Goal: Transaction & Acquisition: Purchase product/service

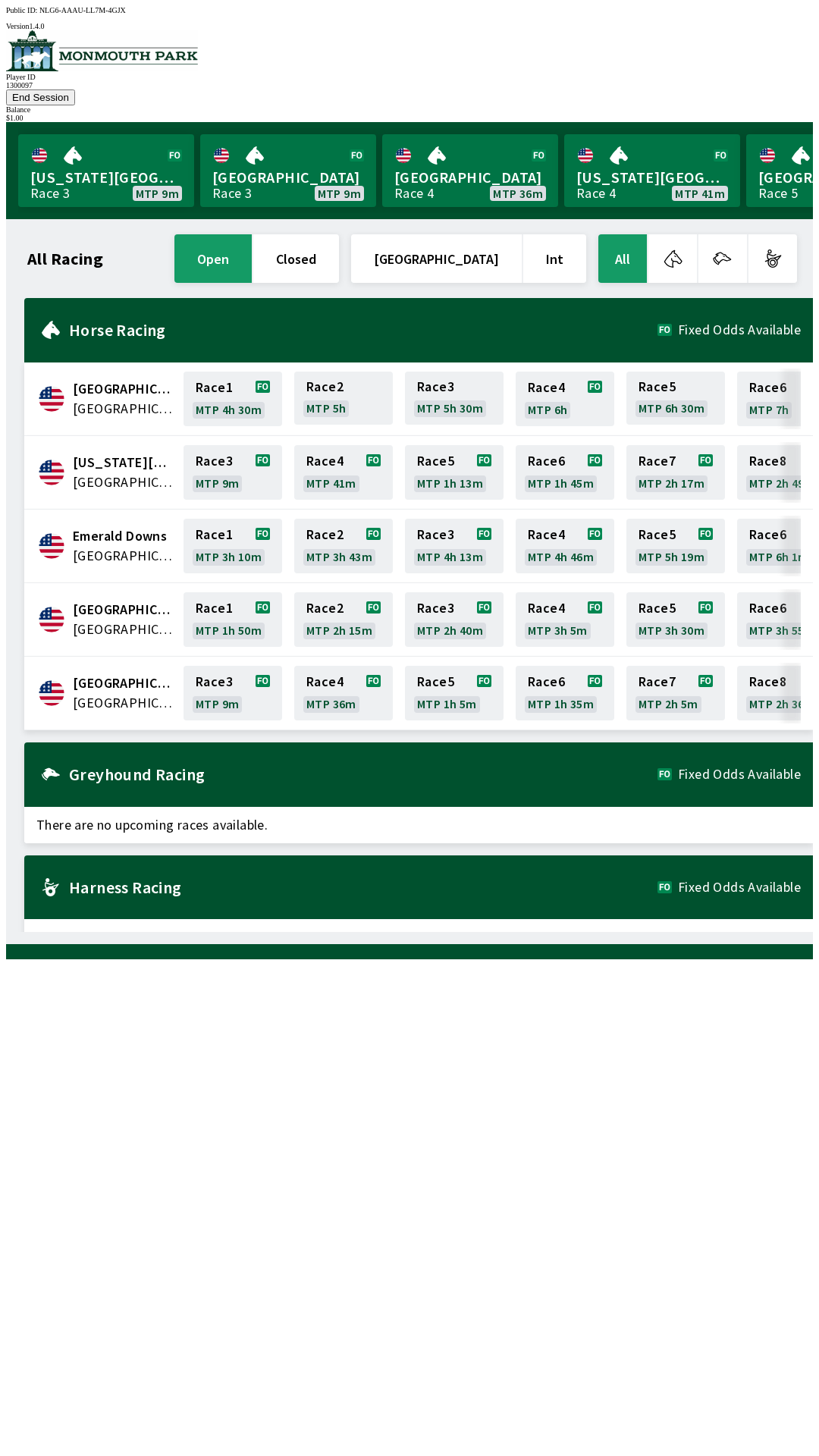
click at [119, 673] on span "[GEOGRAPHIC_DATA]" at bounding box center [123, 683] width 101 height 20
click at [240, 667] on link "Race 3 MTP 9m" at bounding box center [232, 693] width 99 height 55
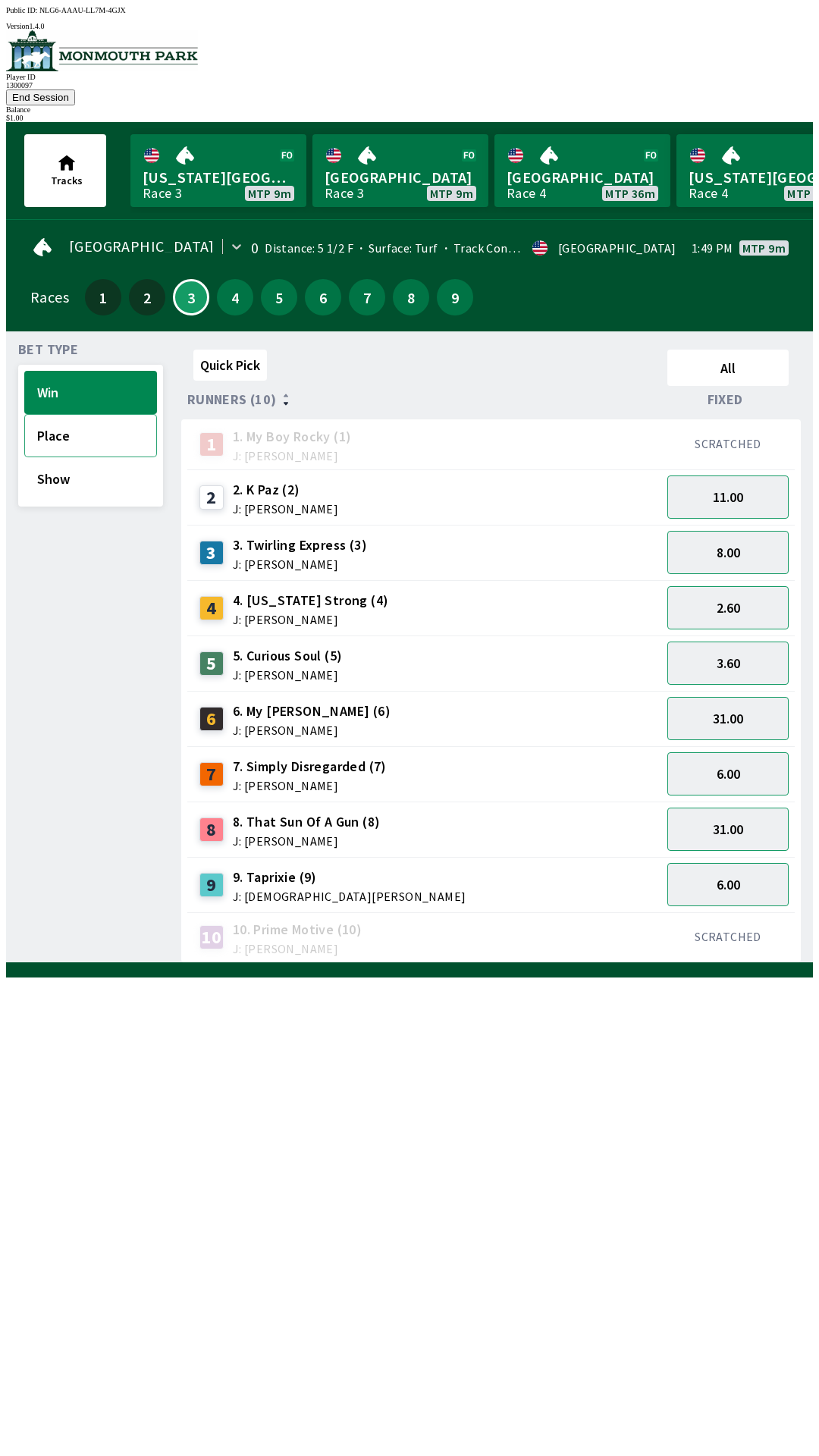
click at [94, 414] on button "Place" at bounding box center [90, 435] width 133 height 43
click at [101, 371] on button "Win" at bounding box center [90, 392] width 133 height 43
click at [75, 90] on button "End Session" at bounding box center [40, 98] width 69 height 16
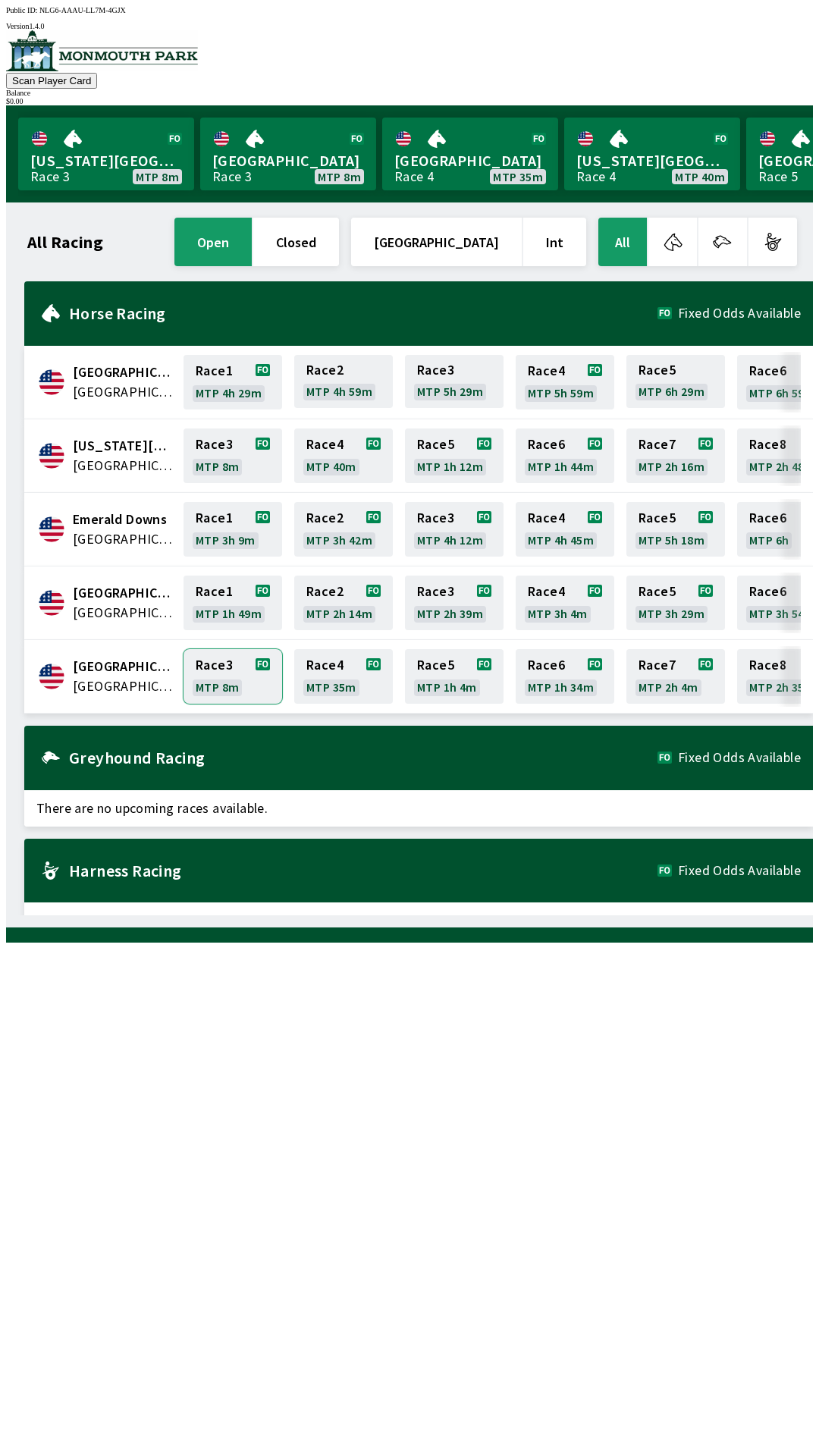
click at [229, 675] on link "Race 3 MTP 8m" at bounding box center [232, 676] width 99 height 55
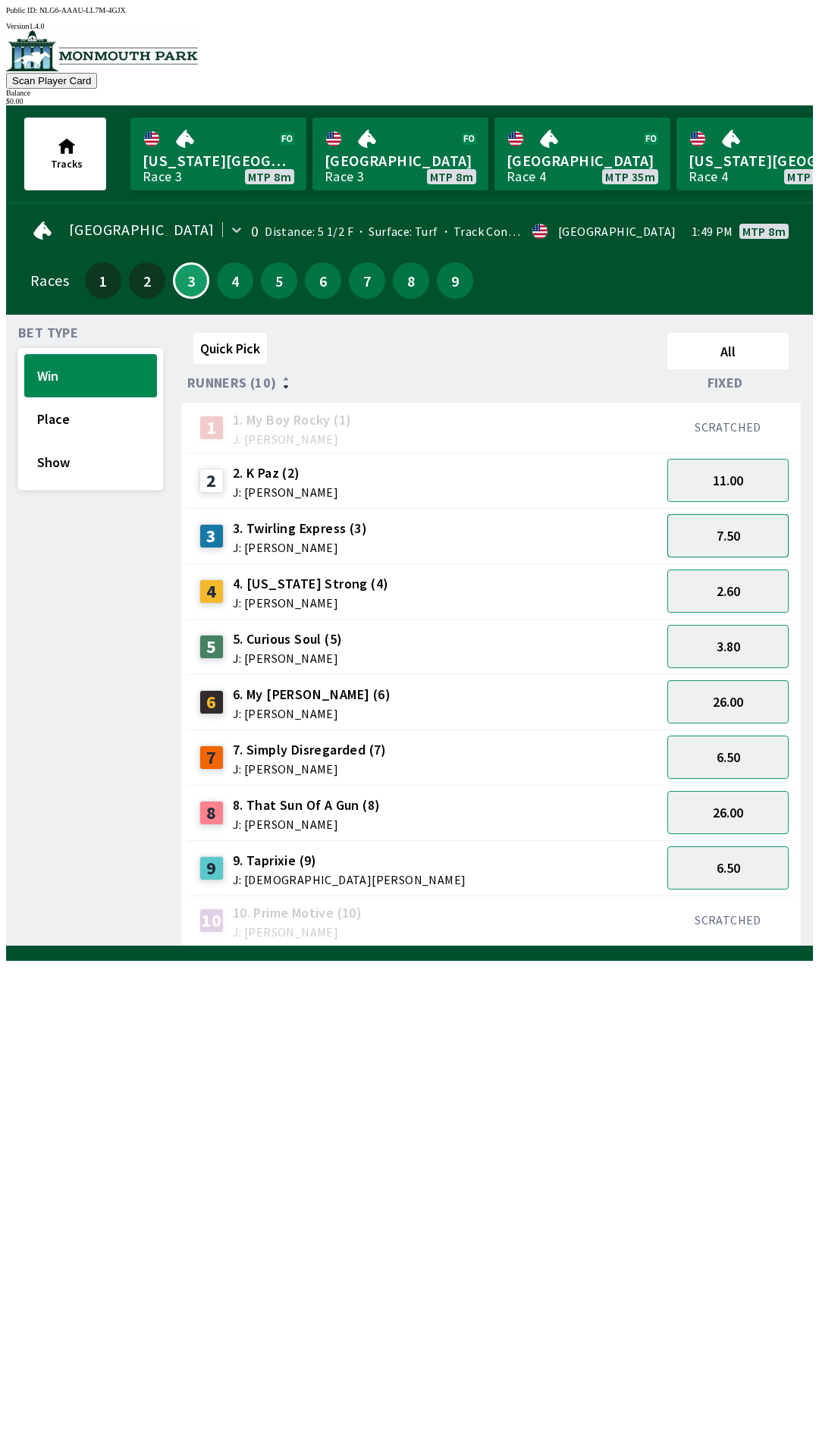
click at [734, 529] on button "7.50" at bounding box center [728, 536] width 122 height 43
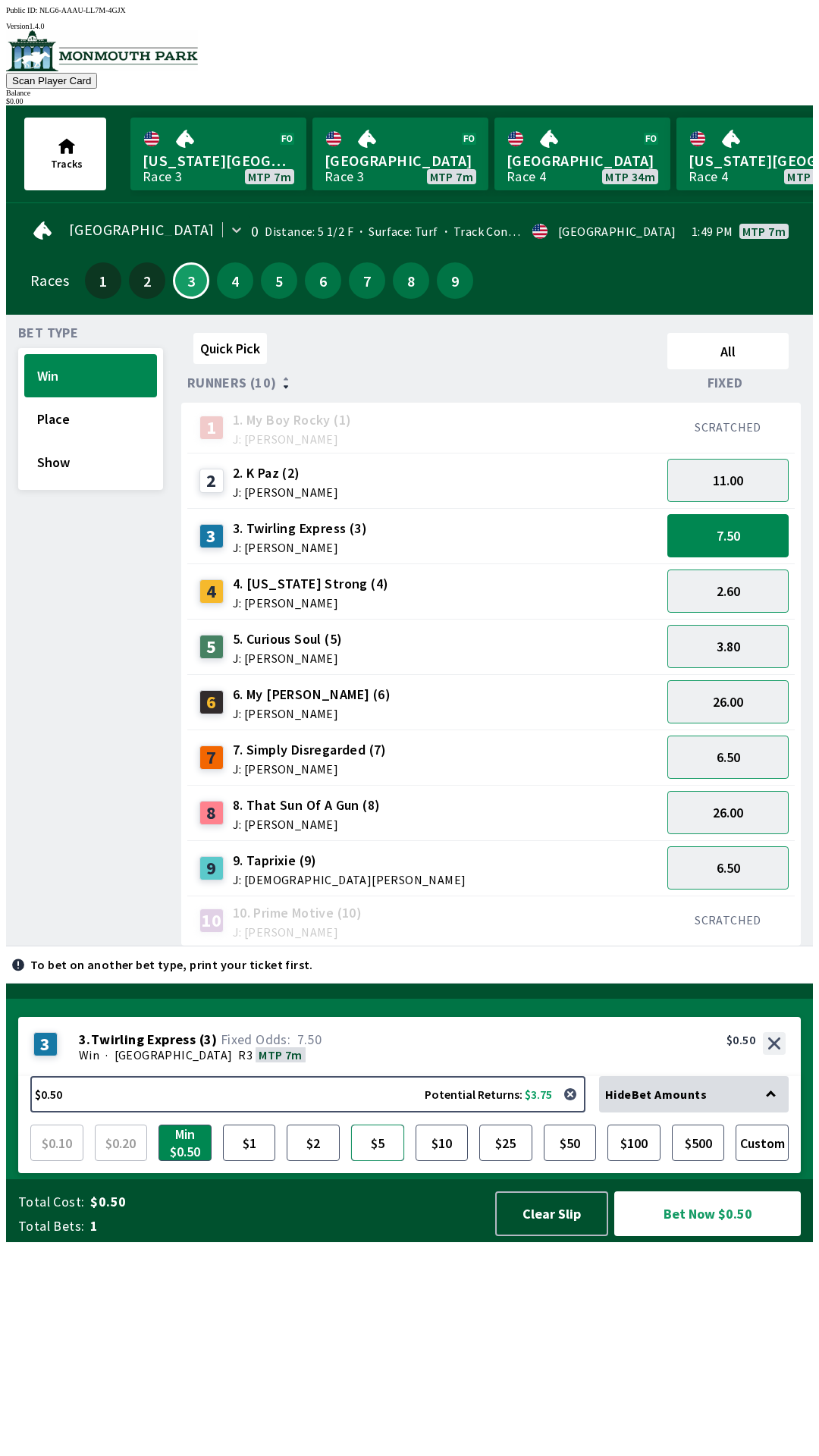
click at [383, 1161] on button "$5" at bounding box center [377, 1143] width 53 height 36
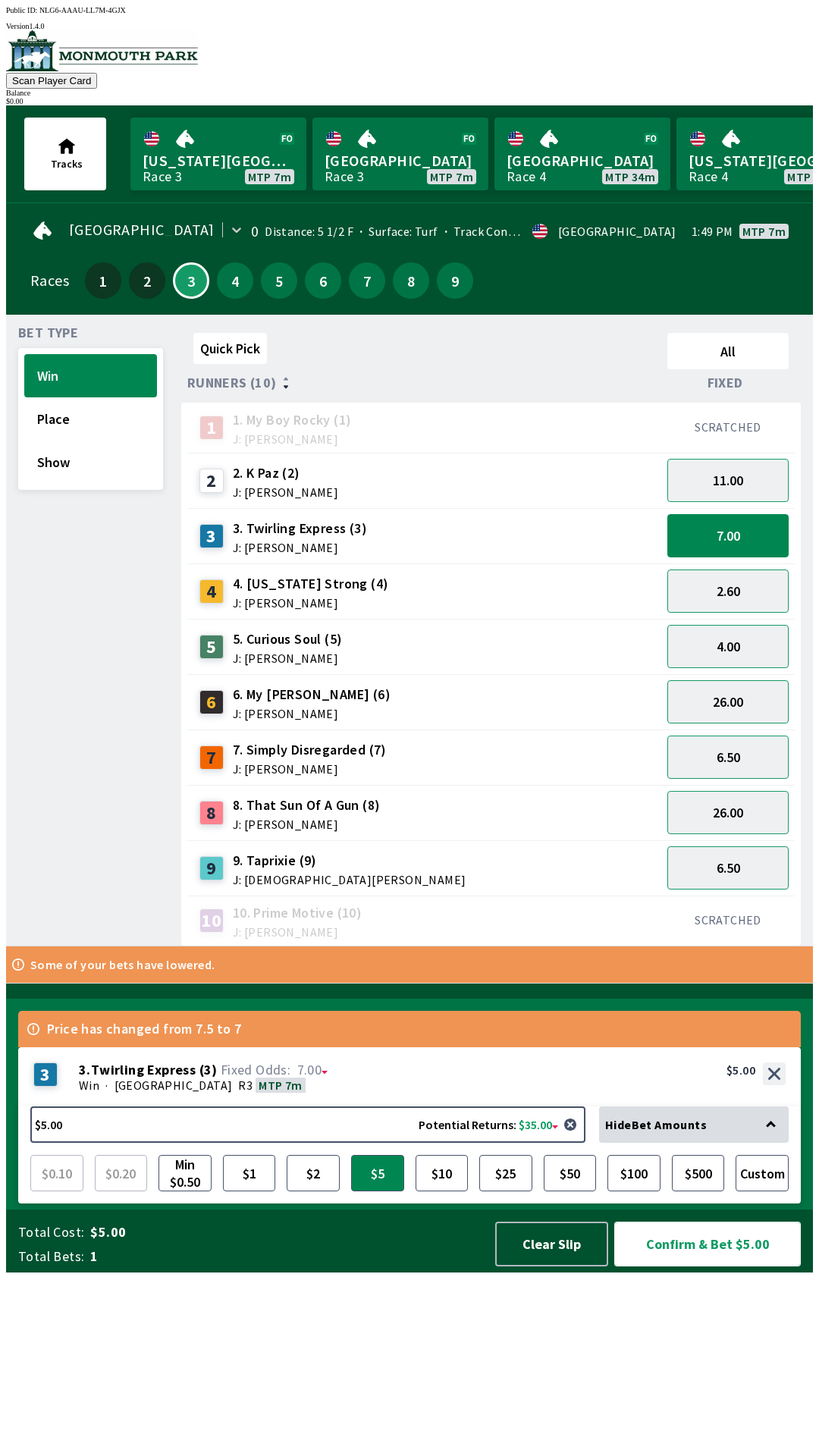
click at [727, 1267] on button "Confirm & Bet $5.00" at bounding box center [707, 1244] width 187 height 45
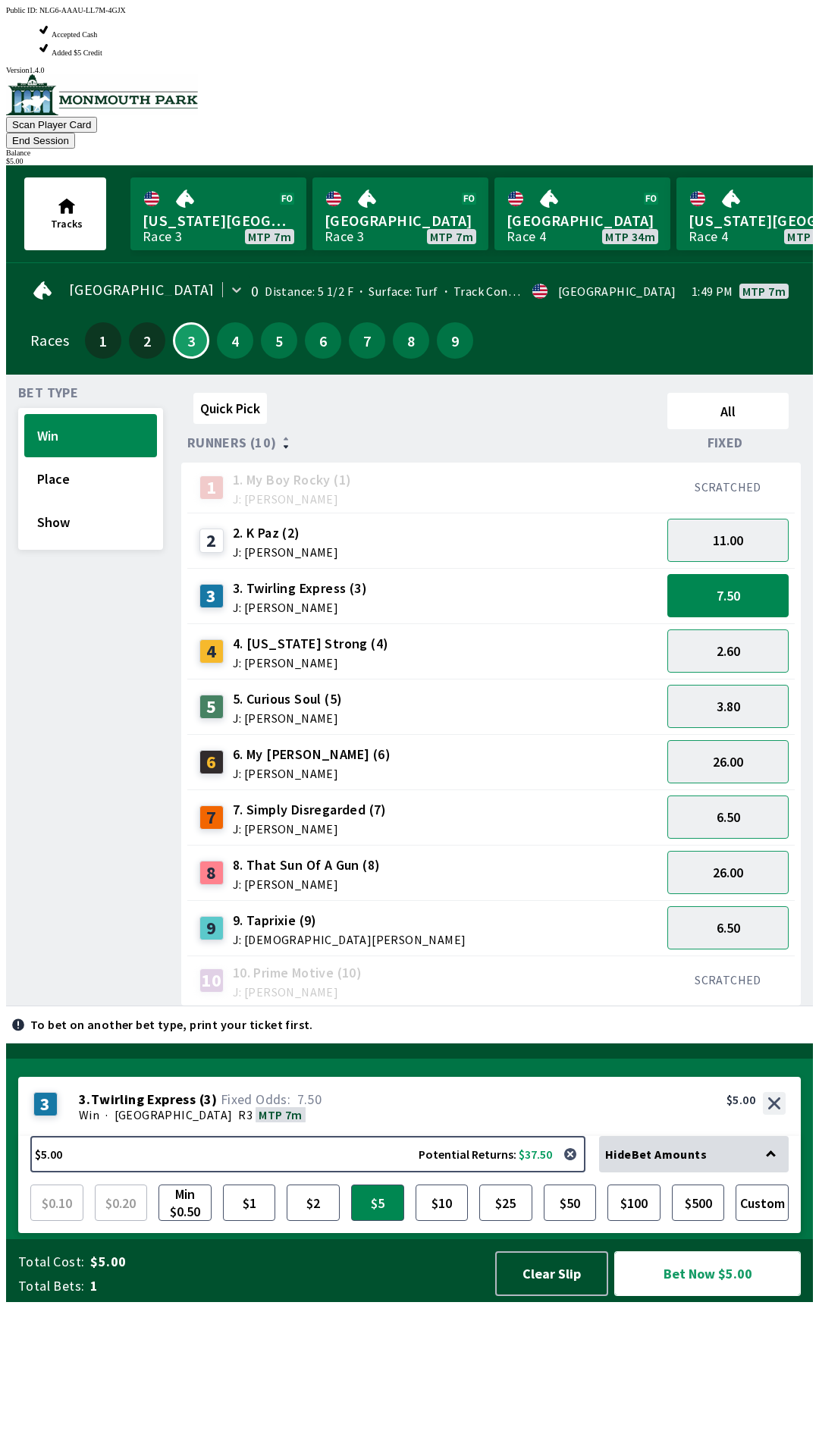
click at [682, 1296] on button "Bet Now $5.00" at bounding box center [707, 1273] width 187 height 45
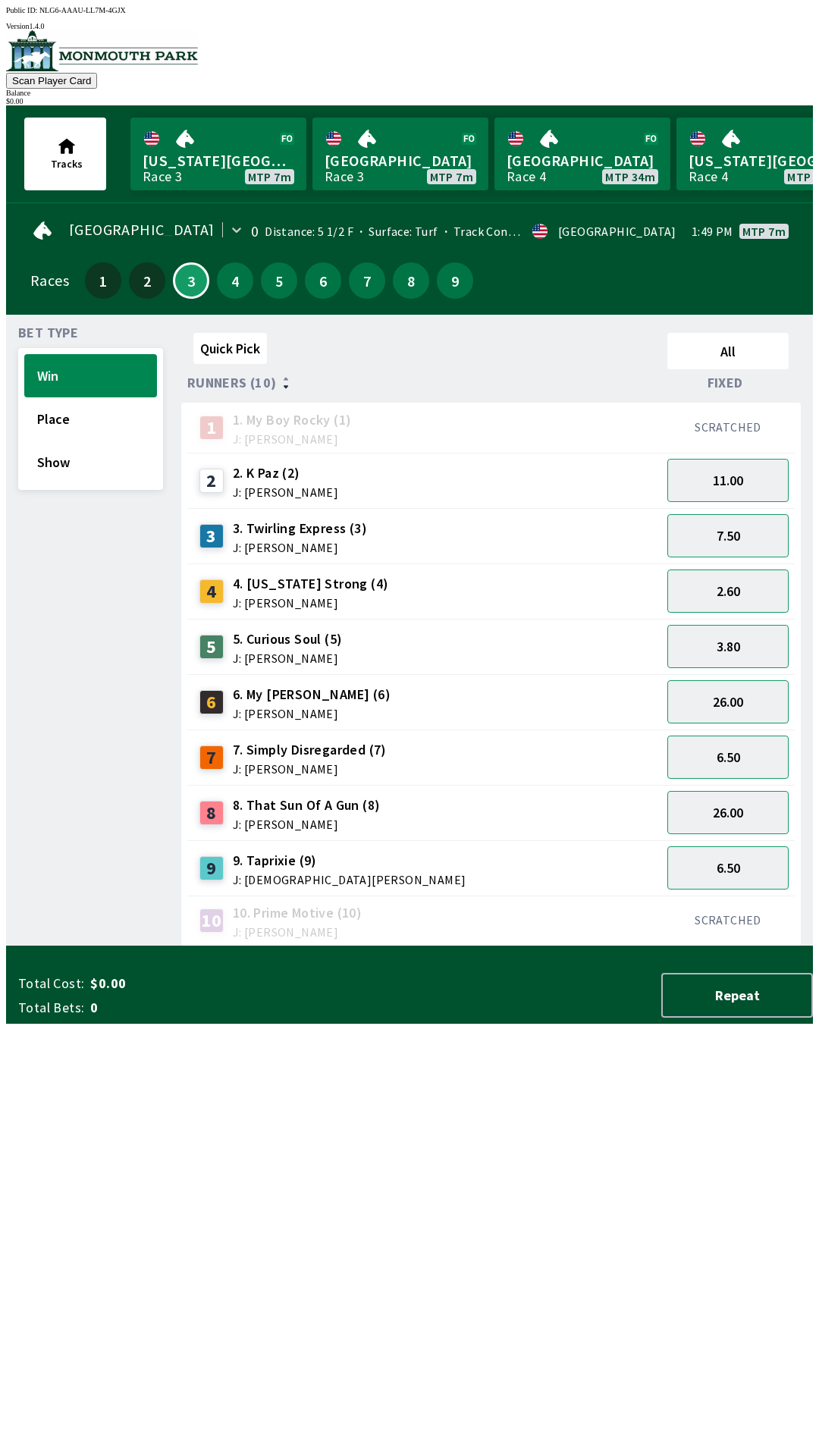
click at [218, 946] on div "Quick Pick All Runners (10) Fixed 1 1. My Boy Rocky (1) J: [PERSON_NAME] SCRATC…" at bounding box center [497, 637] width 631 height 620
click at [730, 488] on button "11.00" at bounding box center [728, 480] width 122 height 43
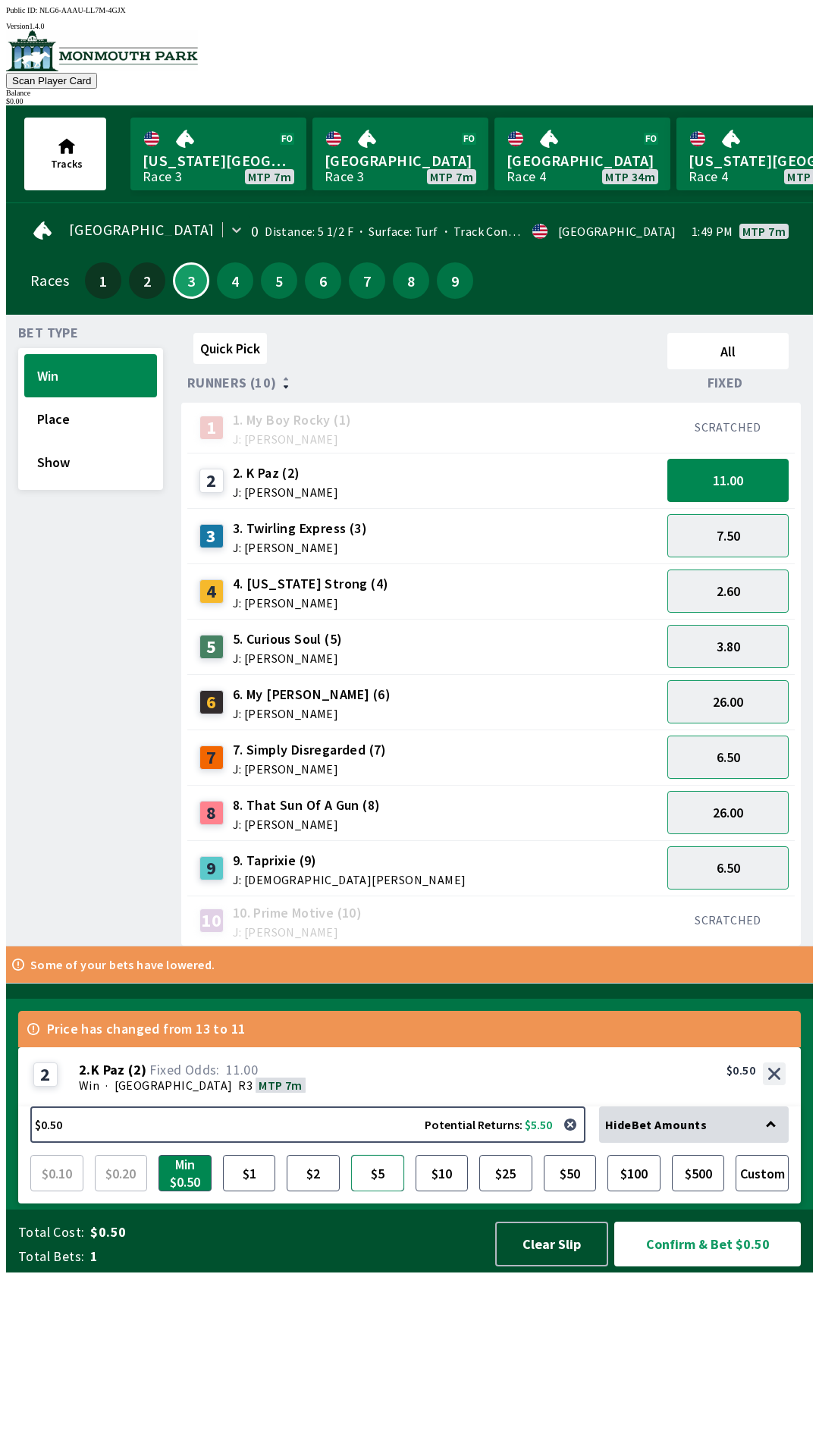
click at [373, 1192] on button "$5" at bounding box center [377, 1173] width 53 height 36
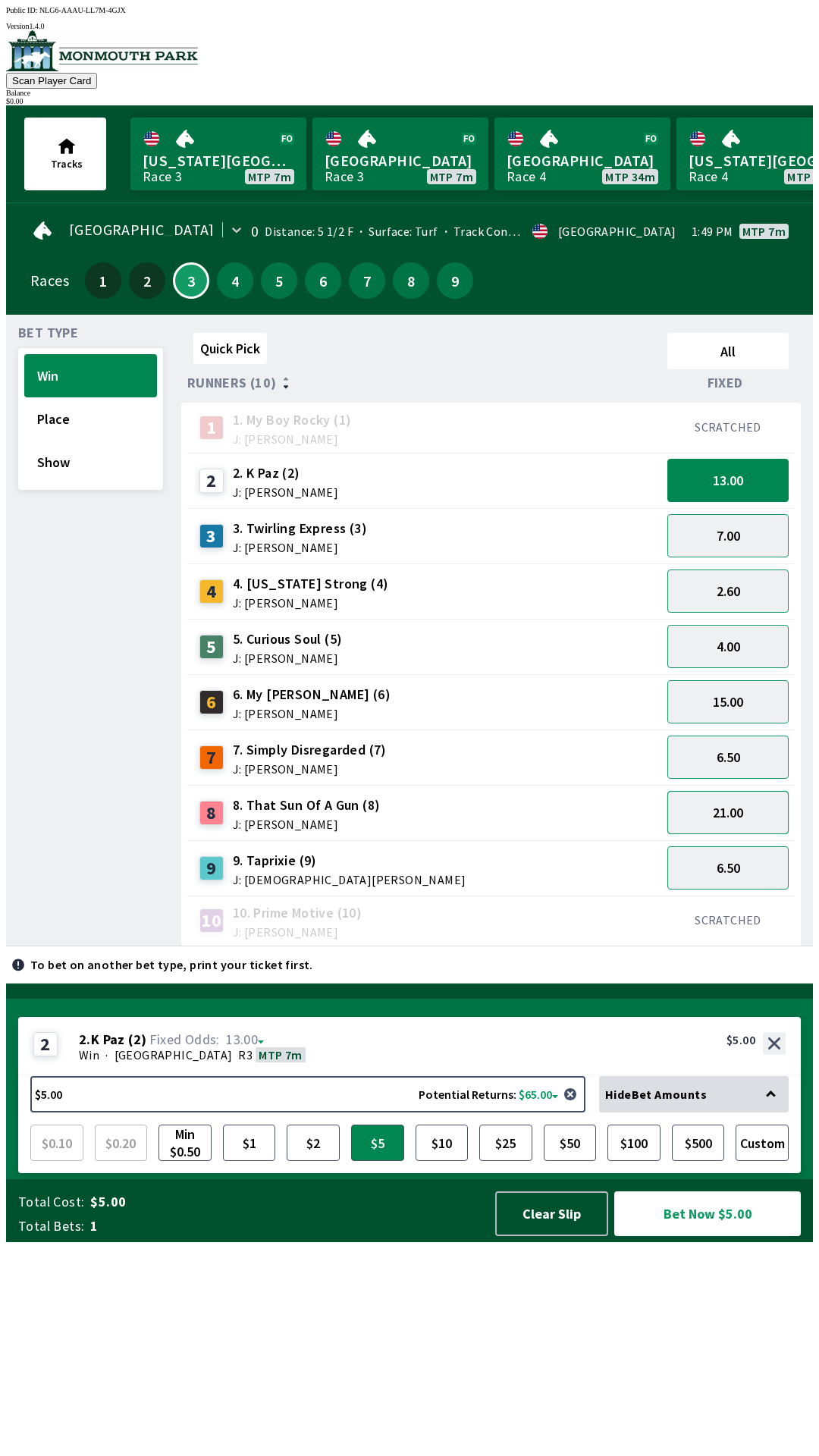
click at [749, 812] on button "21.00" at bounding box center [728, 812] width 122 height 43
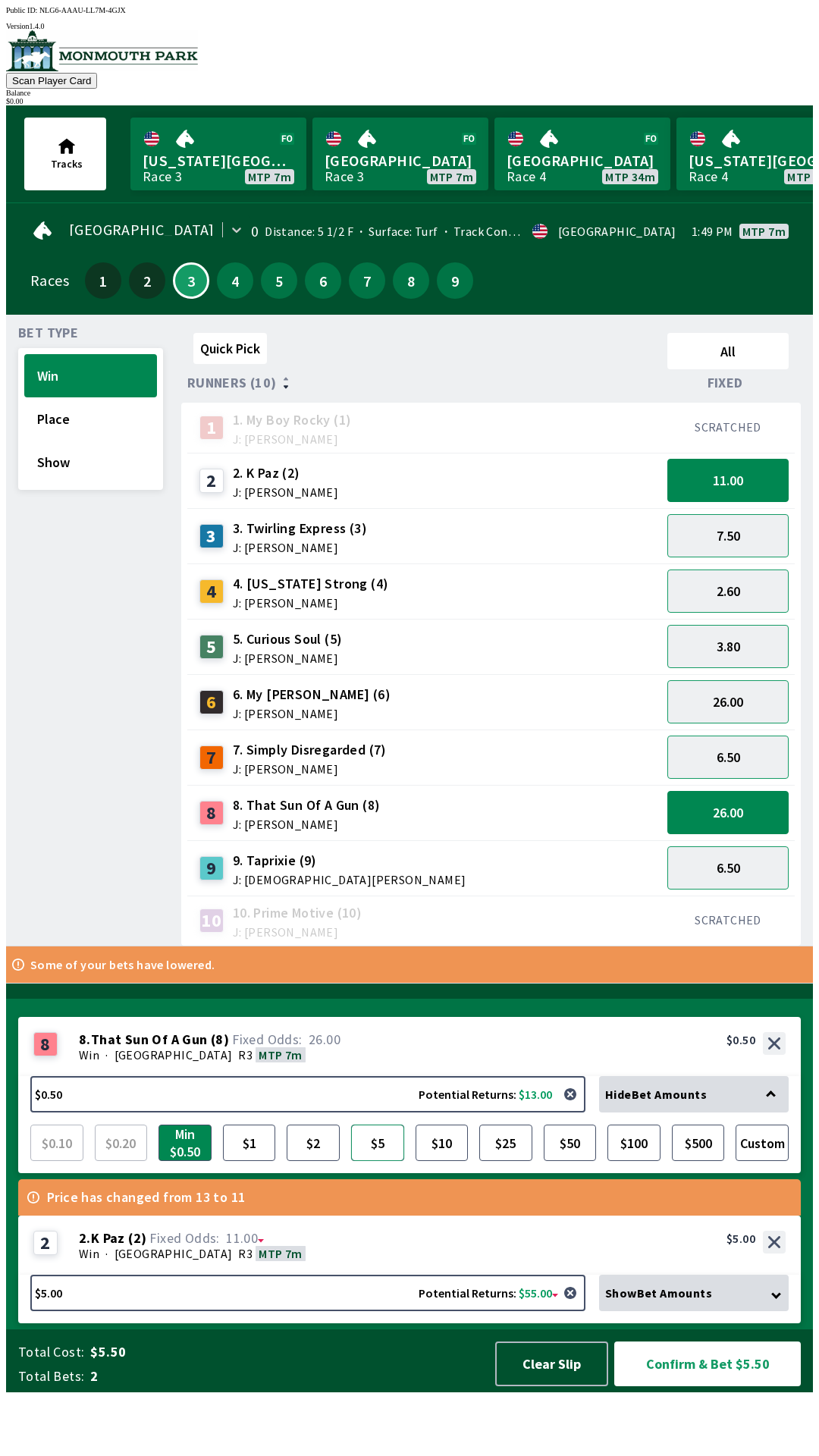
click at [379, 1161] on button "$5" at bounding box center [377, 1143] width 53 height 36
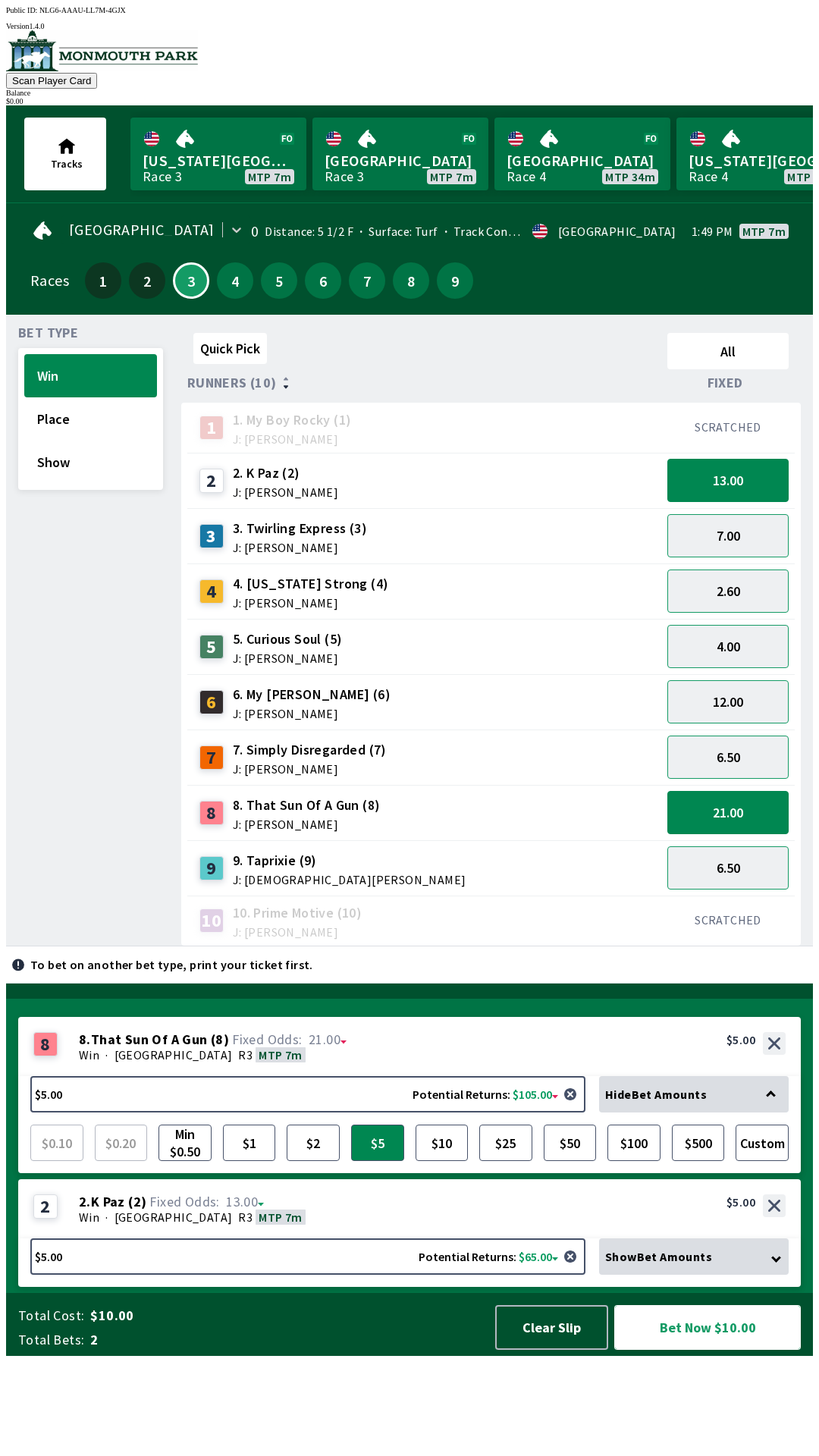
click at [722, 1350] on button "Bet Now $10.00" at bounding box center [707, 1327] width 187 height 45
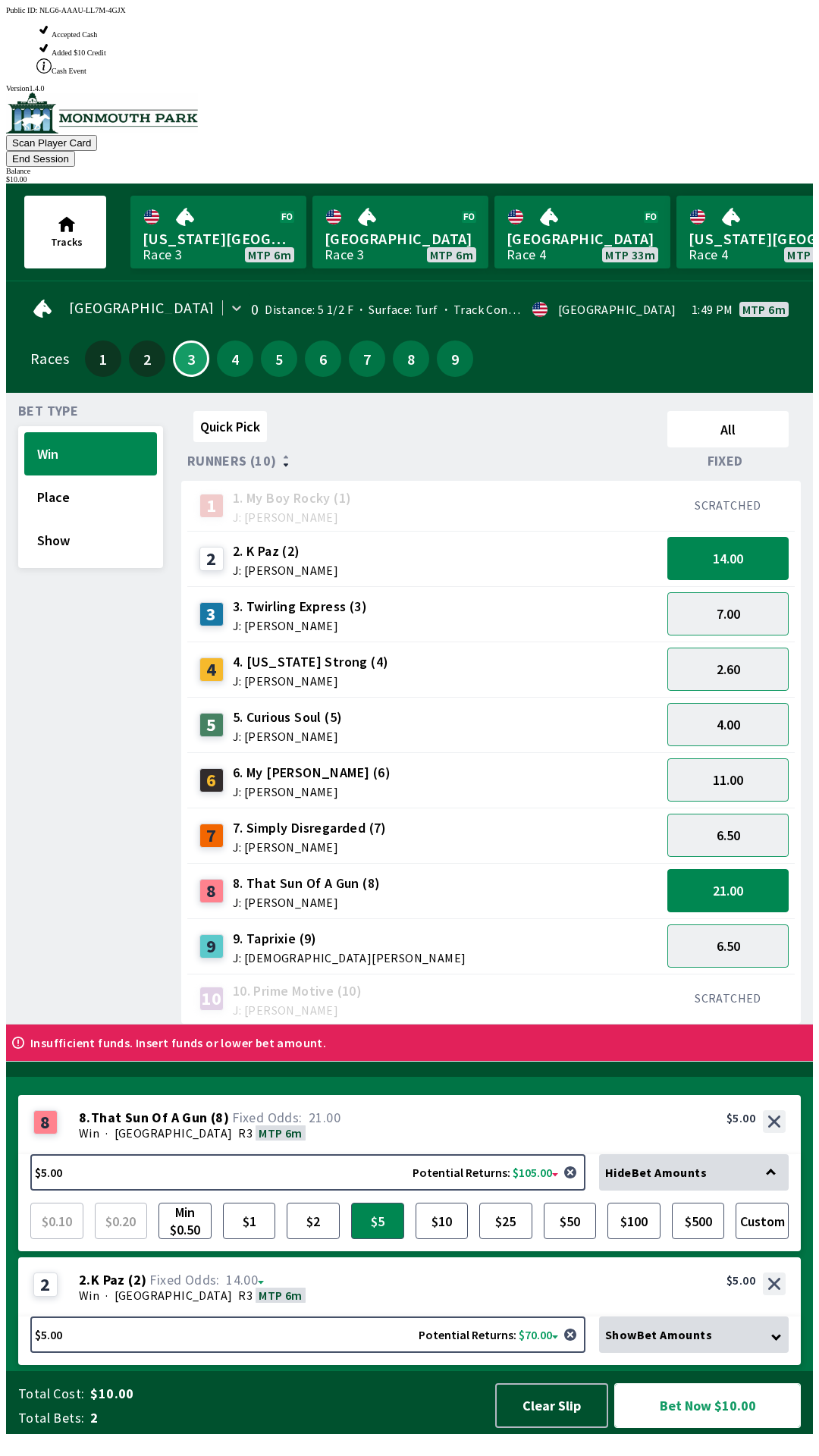
click at [720, 1426] on button "Bet Now $10.00" at bounding box center [707, 1405] width 187 height 45
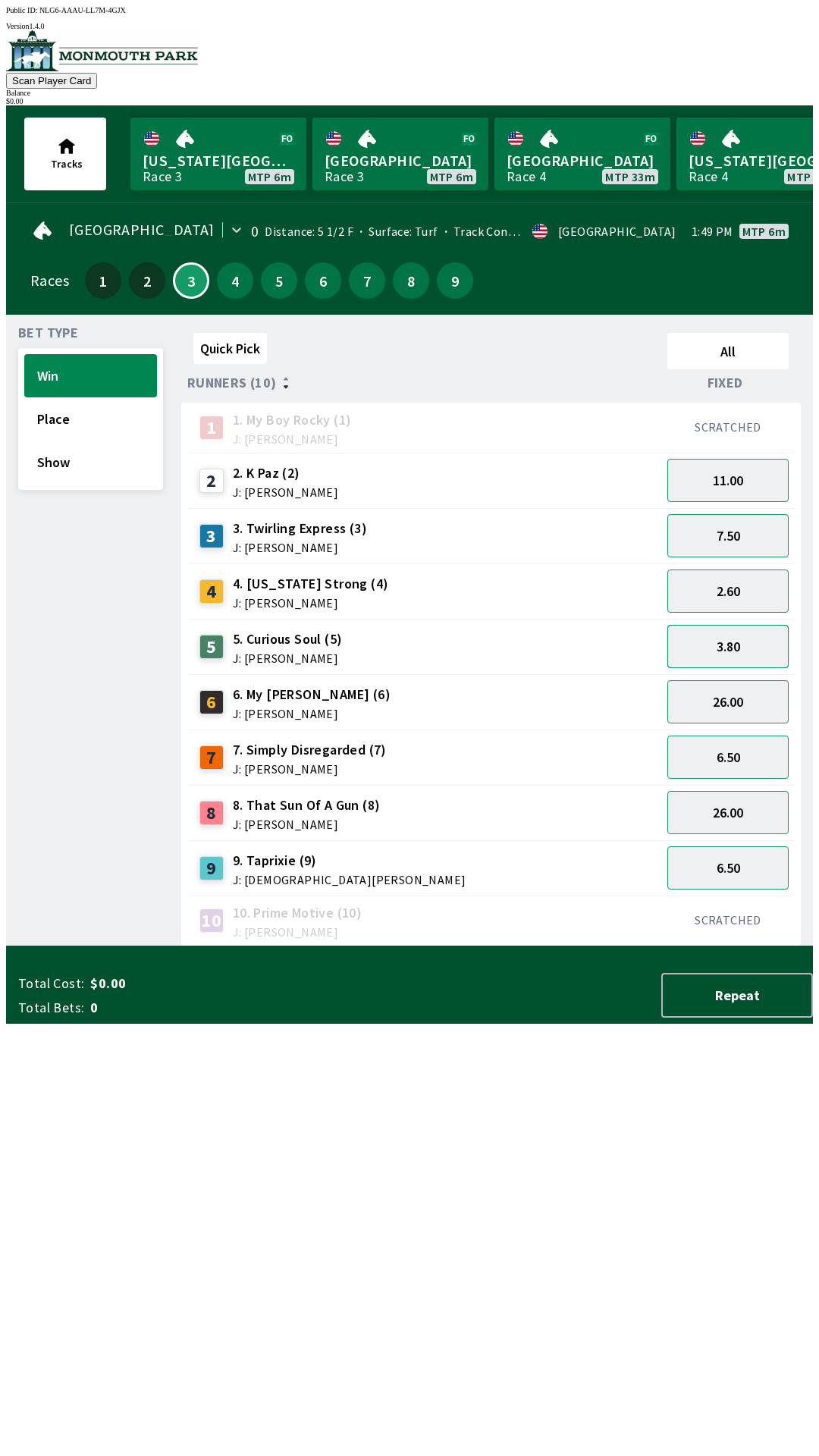
click at [742, 633] on button "3.80" at bounding box center [728, 646] width 122 height 43
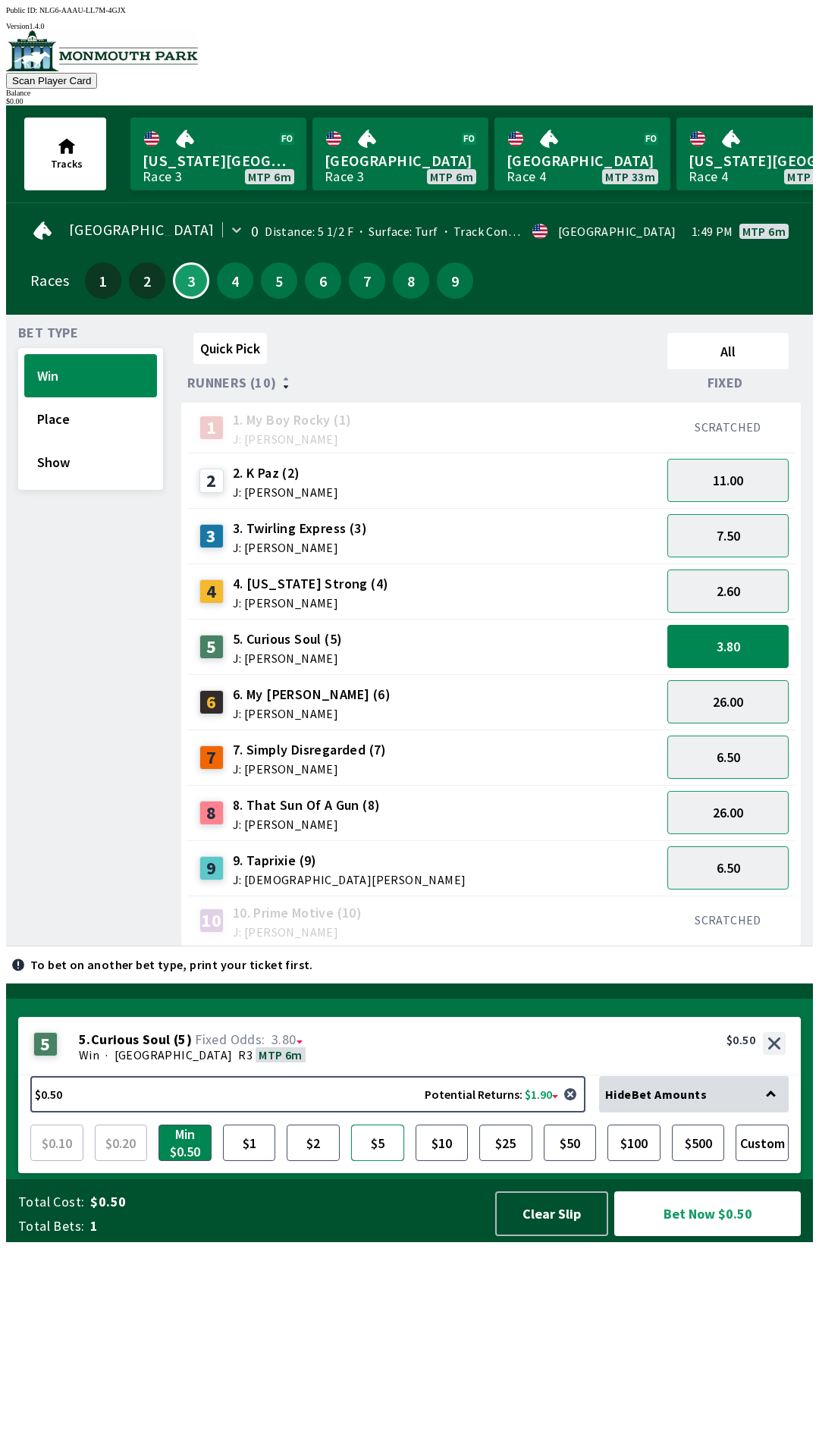
click at [377, 1161] on button "$5" at bounding box center [377, 1143] width 53 height 36
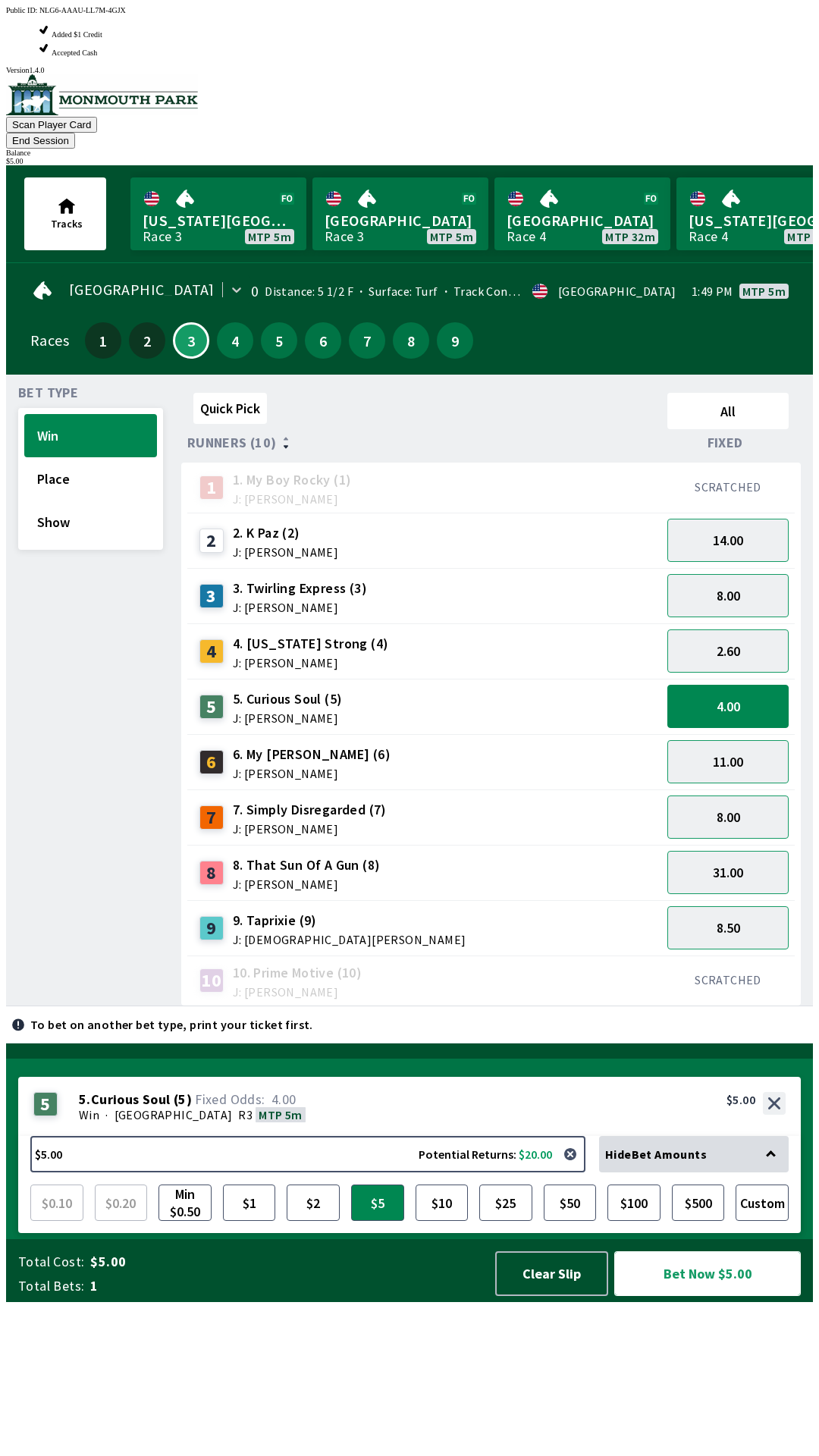
click at [697, 1296] on button "Bet Now $5.00" at bounding box center [707, 1273] width 187 height 45
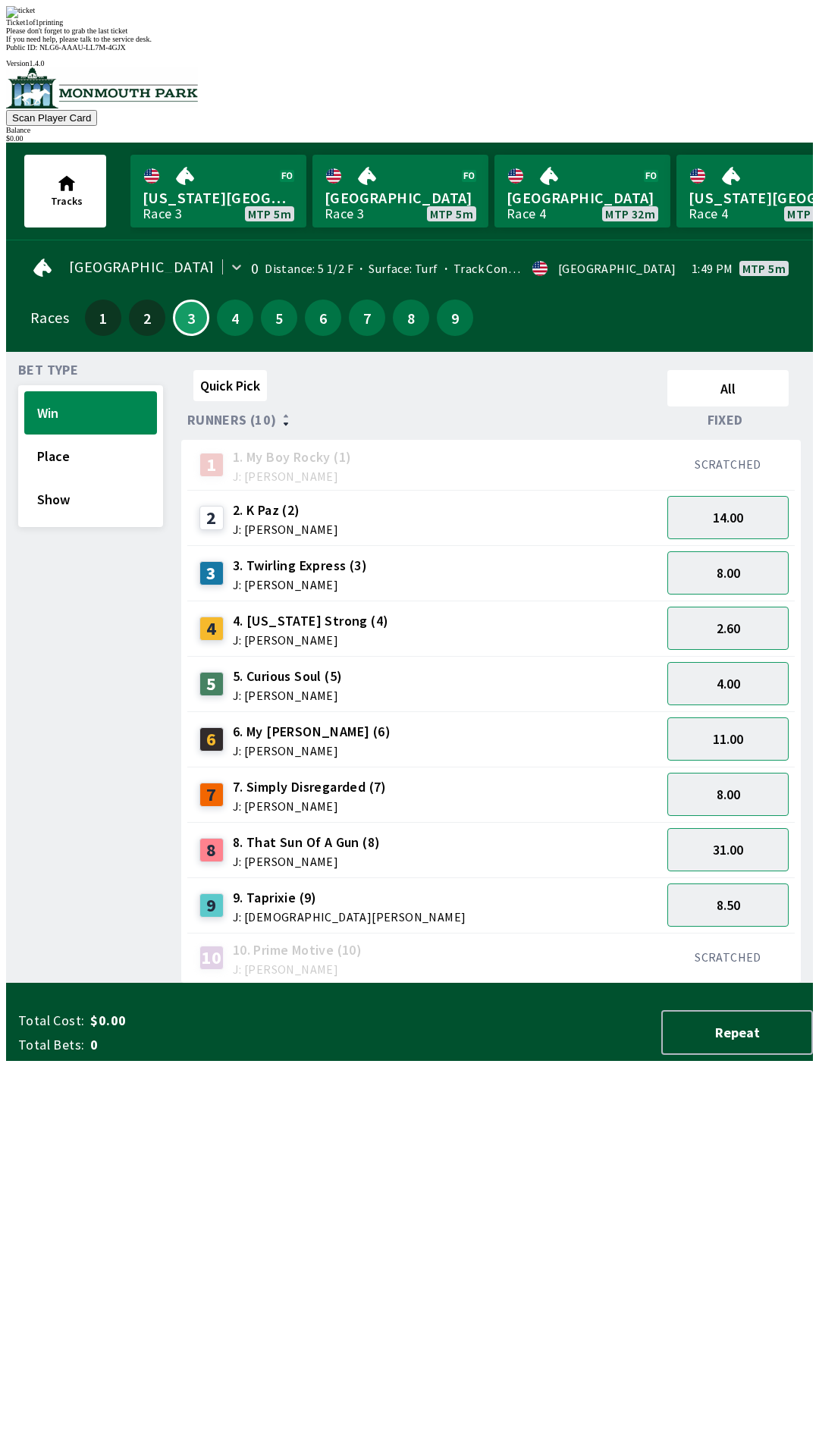
click at [173, 983] on div "Bet Type Win Place Show Quick Pick All Runners (10) Fixed 1 1. My Boy Rocky (1)…" at bounding box center [415, 671] width 795 height 626
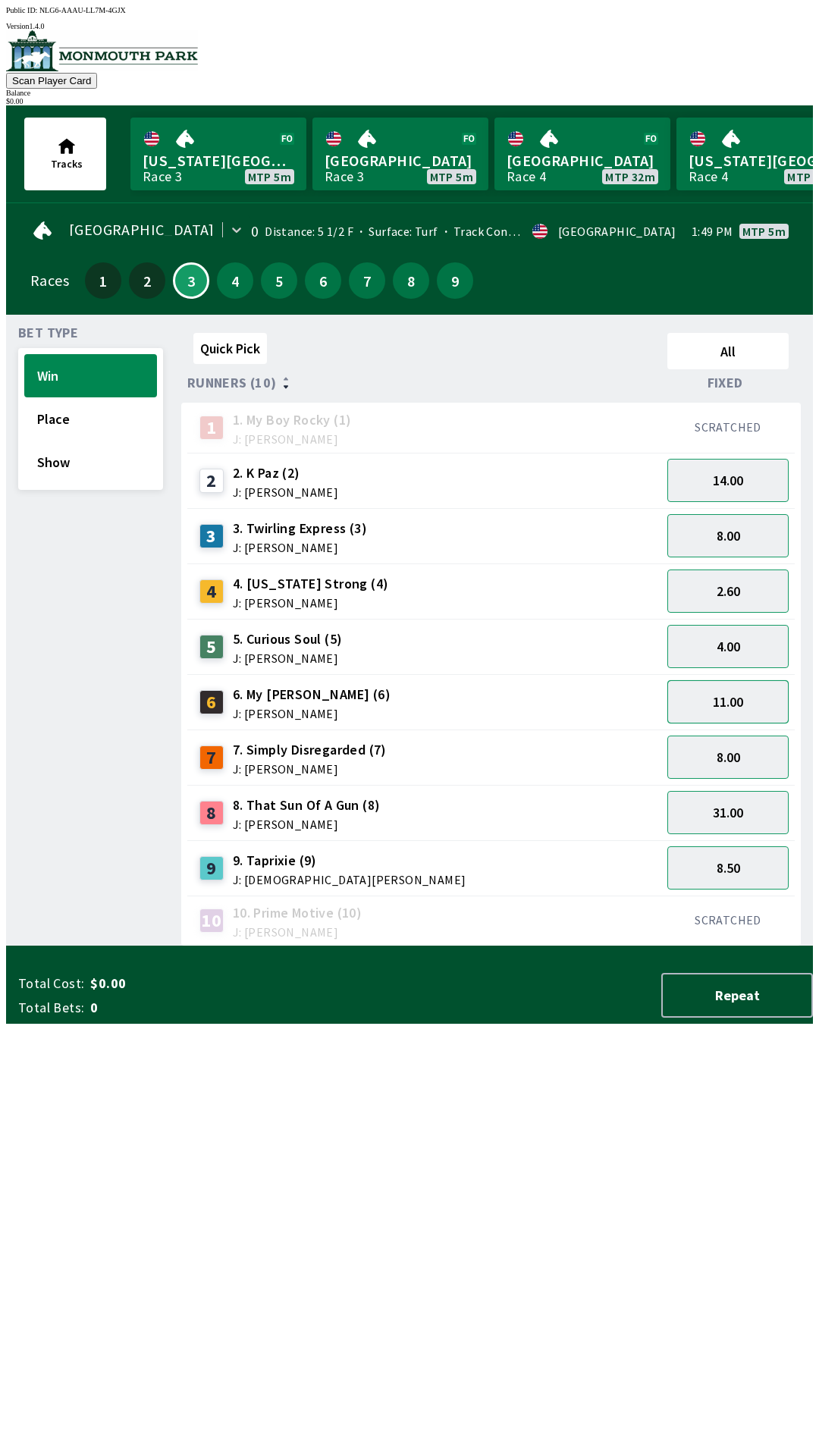
click at [742, 701] on button "11.00" at bounding box center [728, 701] width 122 height 43
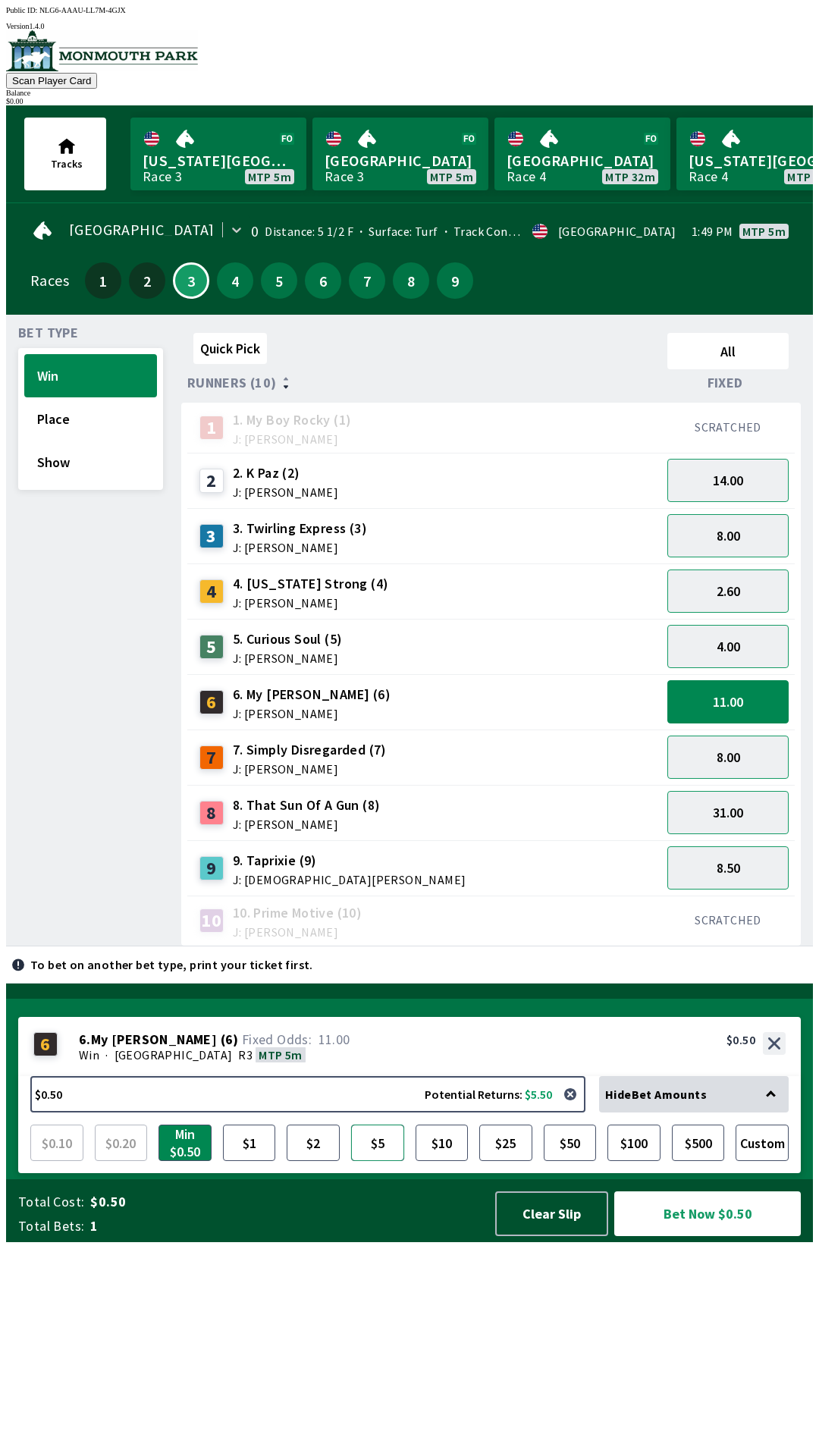
click at [371, 1161] on button "$5" at bounding box center [377, 1143] width 53 height 36
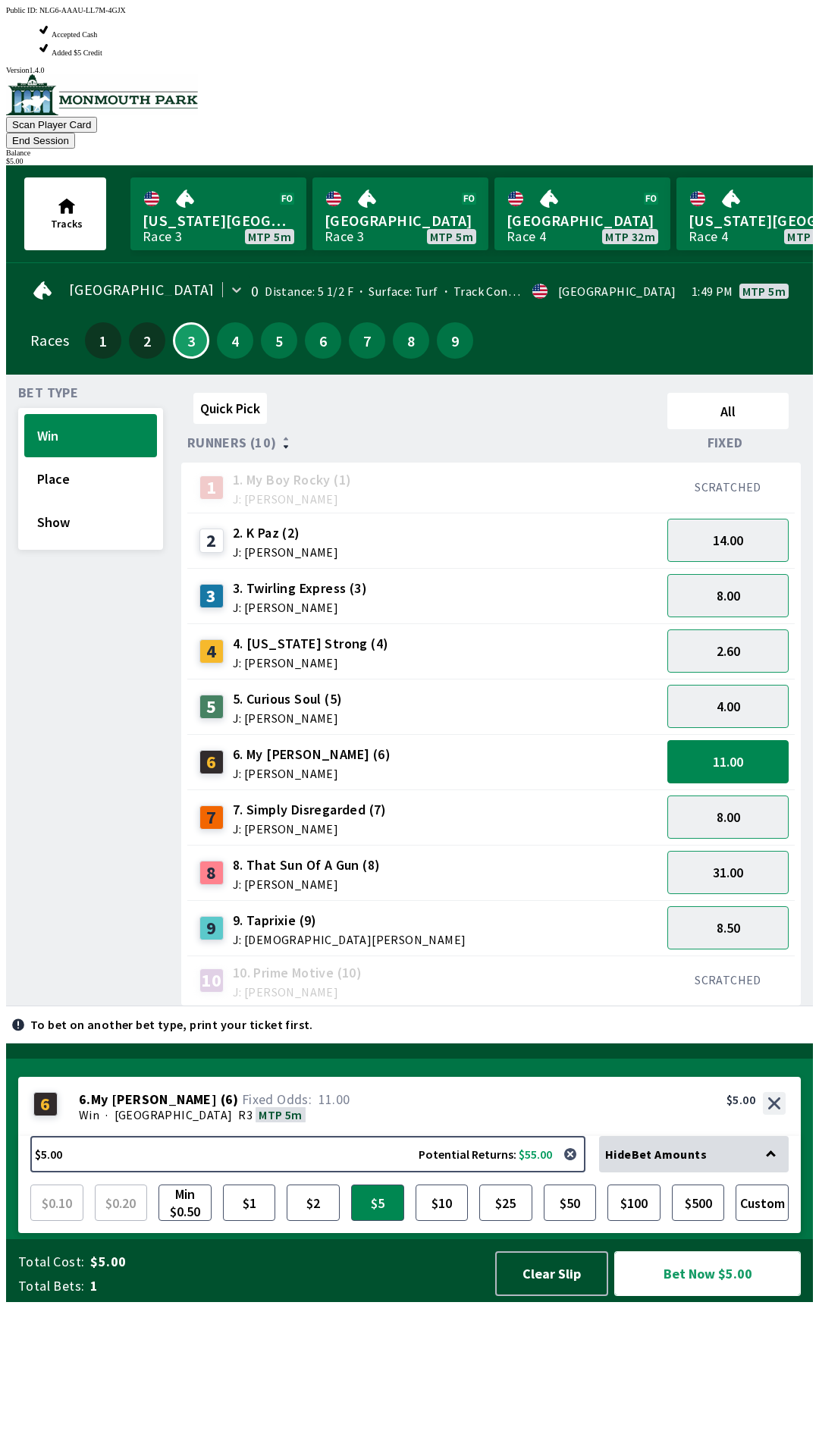
click at [731, 1296] on button "Bet Now $5.00" at bounding box center [707, 1273] width 187 height 45
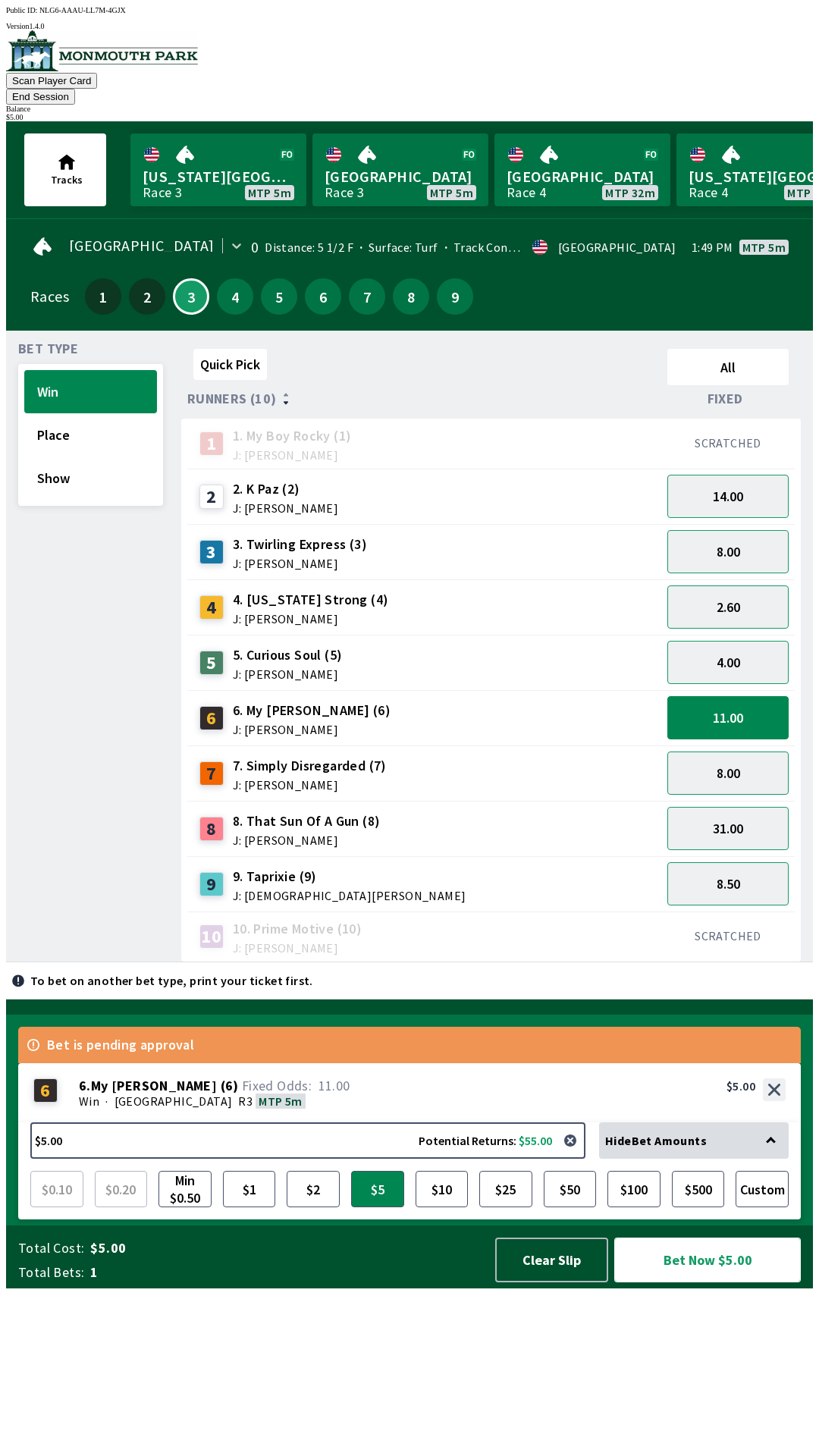
click at [723, 1283] on button "Bet Now $5.00" at bounding box center [707, 1260] width 187 height 45
click at [696, 1283] on button "Bet Now $5.00" at bounding box center [707, 1260] width 187 height 45
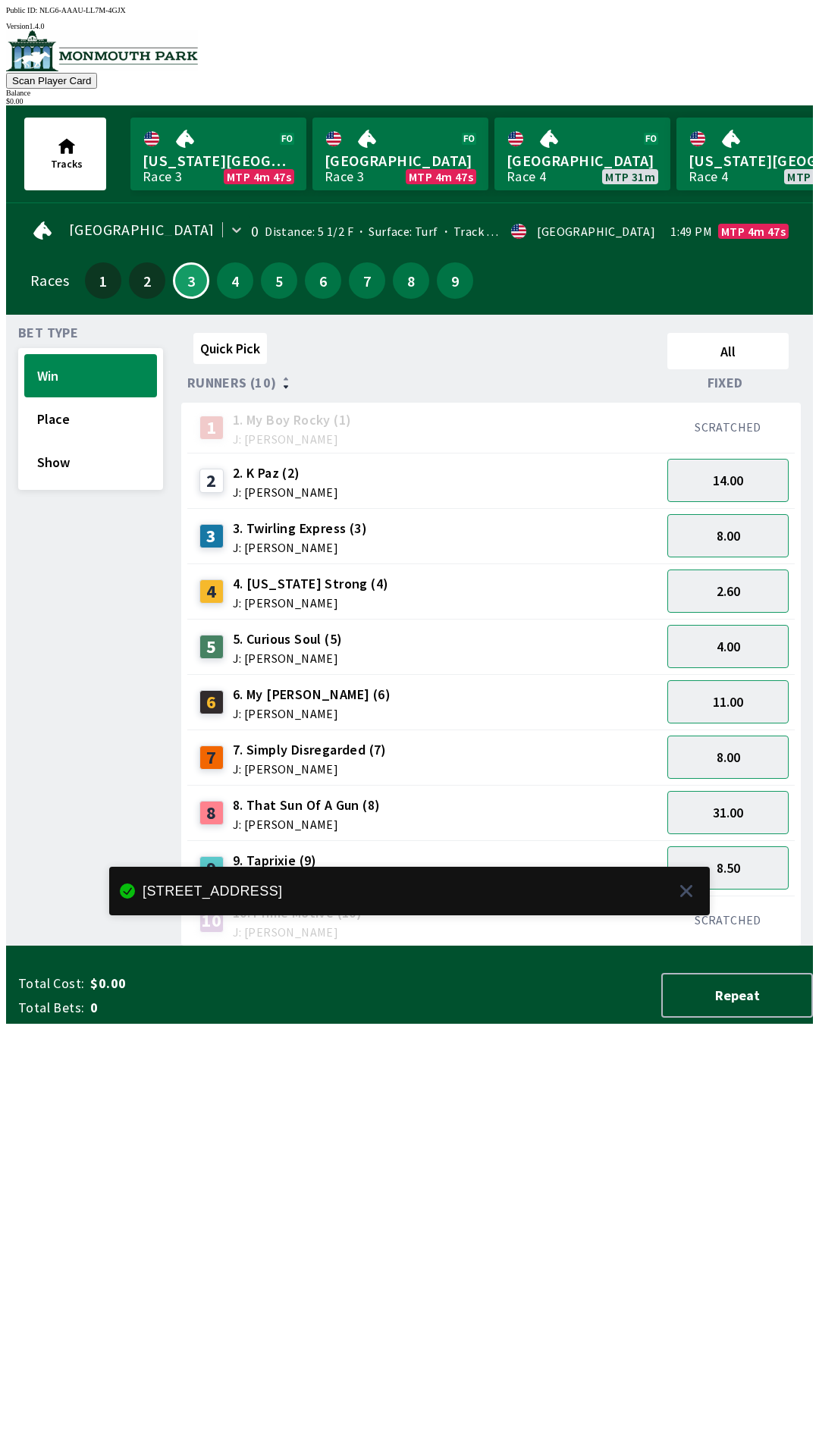
click at [135, 946] on div "Bet Type Win Place Show" at bounding box center [90, 637] width 144 height 620
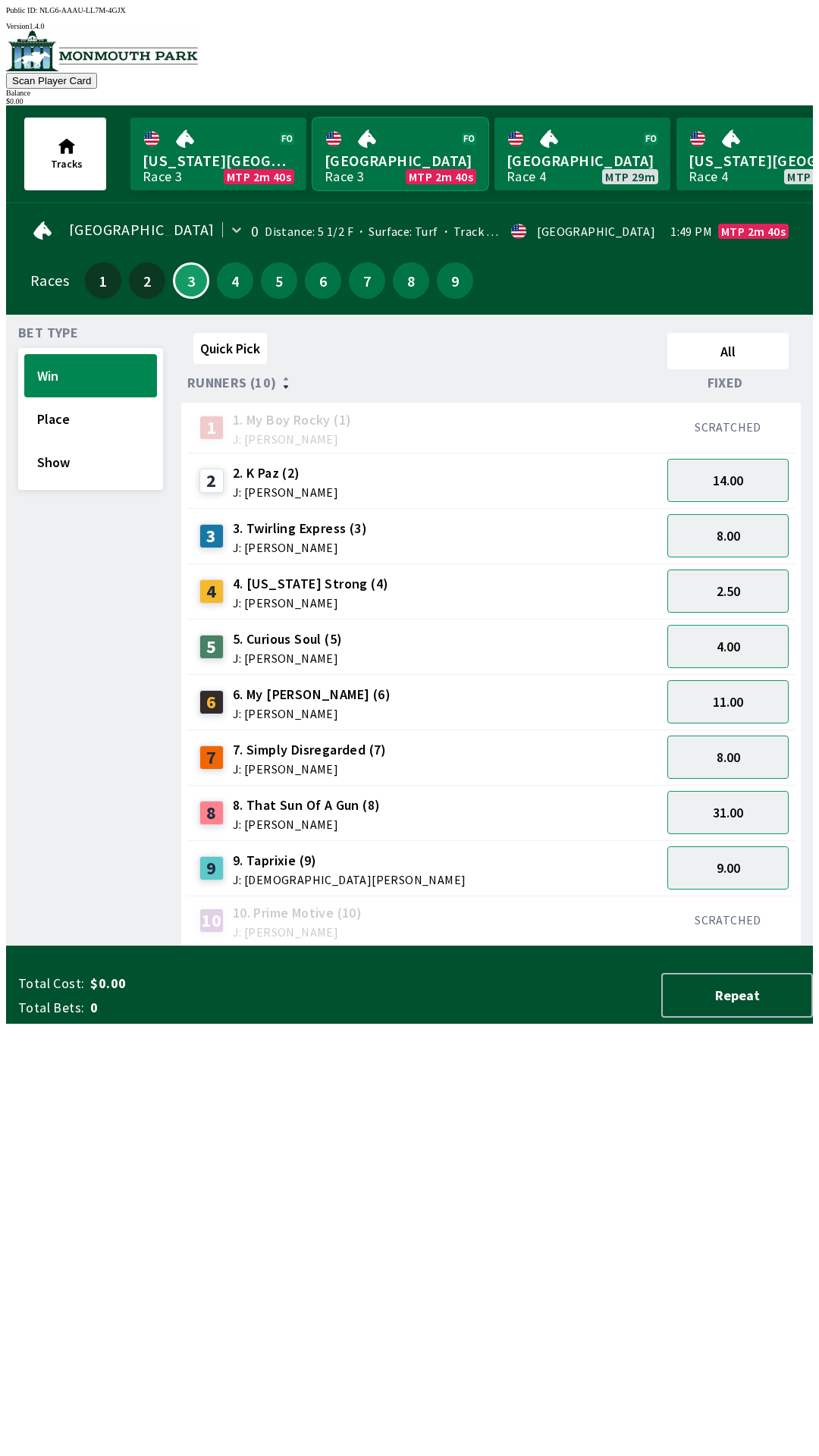
click at [387, 168] on link "Monmouth Park Race 3 MTP 2m 40s" at bounding box center [401, 154] width 176 height 73
click at [371, 141] on link "Monmouth Park Race 3 MTP 2m 38s" at bounding box center [401, 154] width 176 height 73
click at [450, 272] on button "9" at bounding box center [455, 280] width 36 height 36
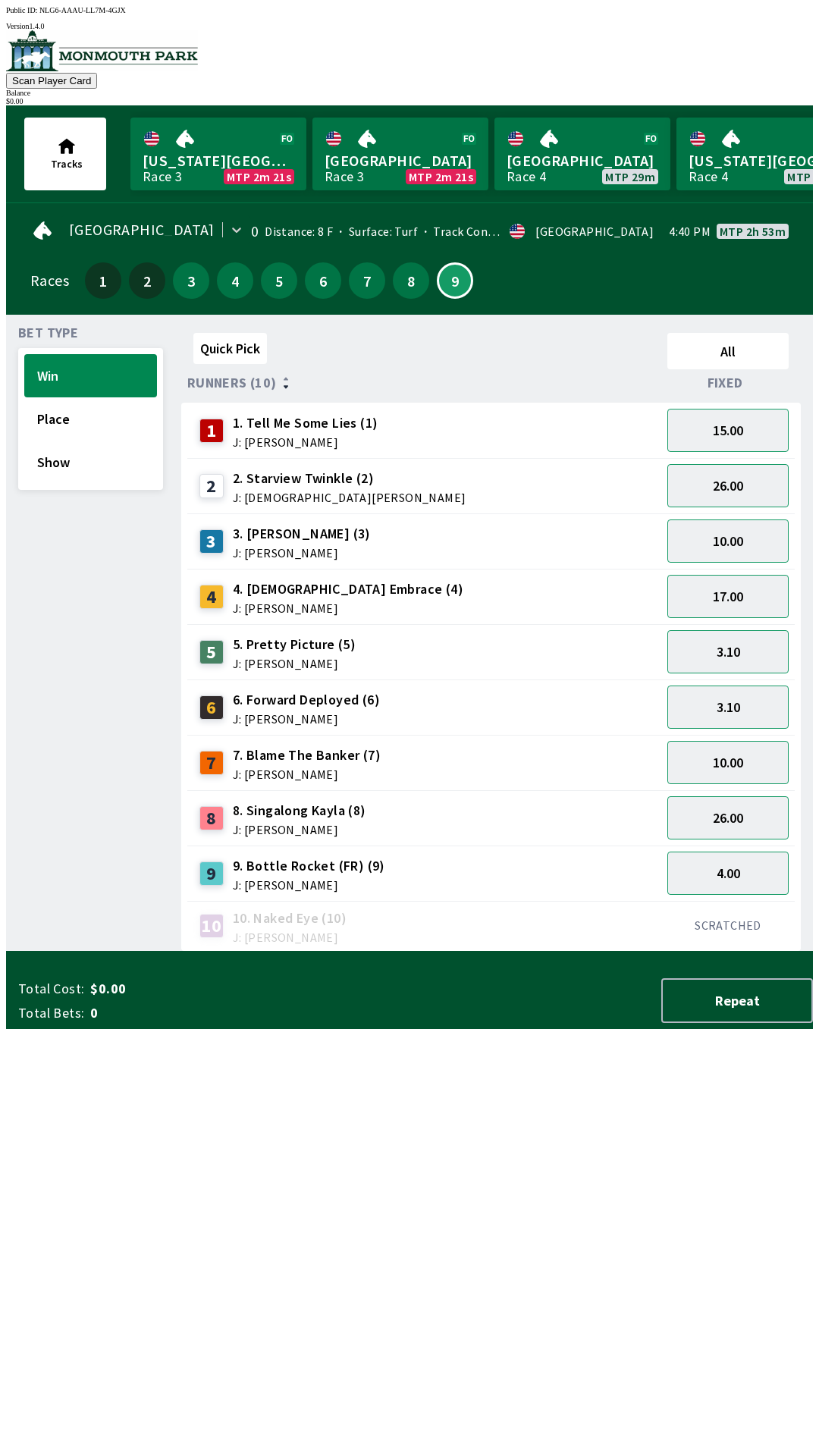
click at [407, 569] on div "4 4. [DEMOGRAPHIC_DATA] Embrace (4) J: [PERSON_NAME]" at bounding box center [425, 597] width 475 height 55
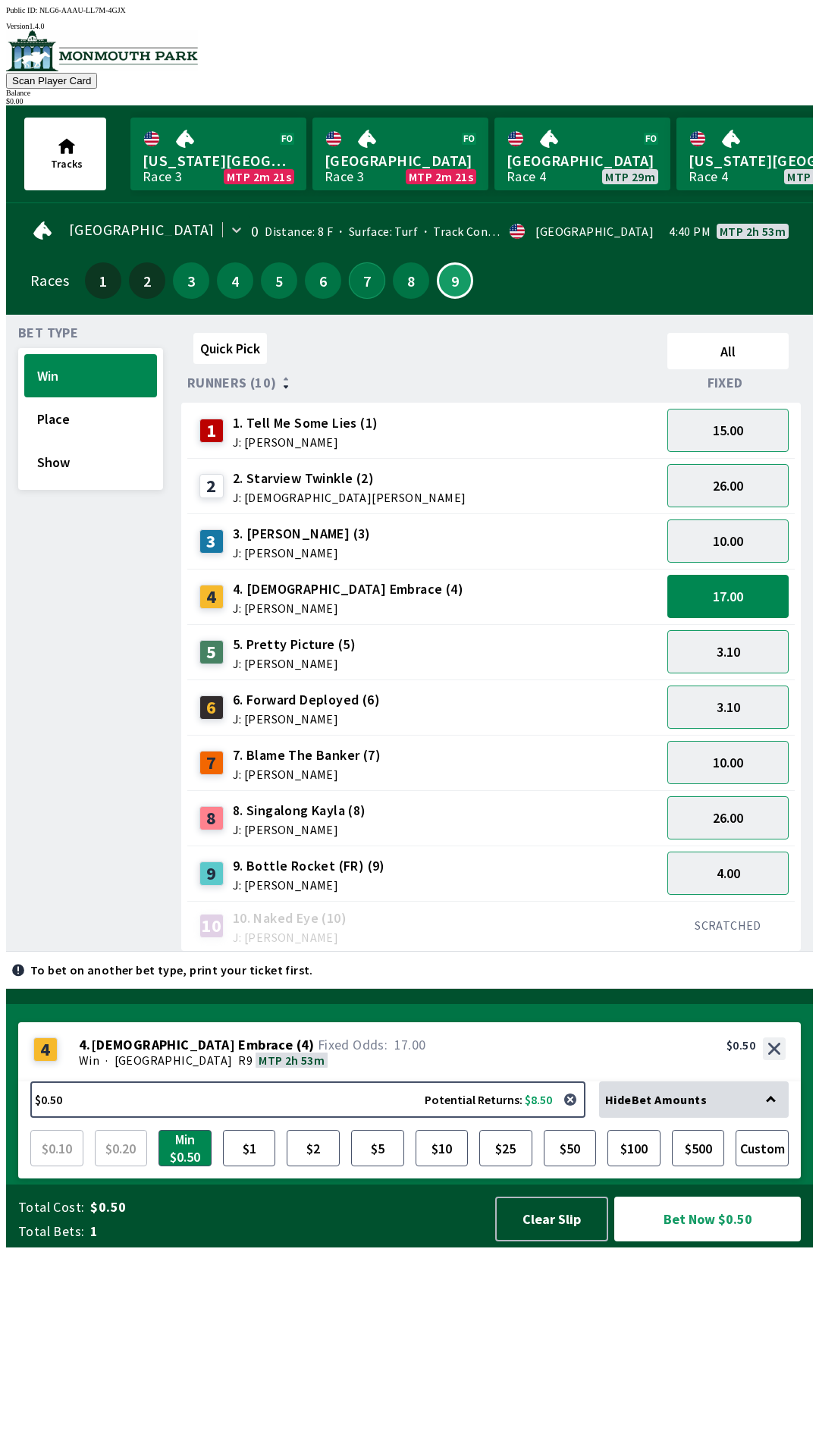
click at [358, 274] on button "7" at bounding box center [367, 280] width 36 height 36
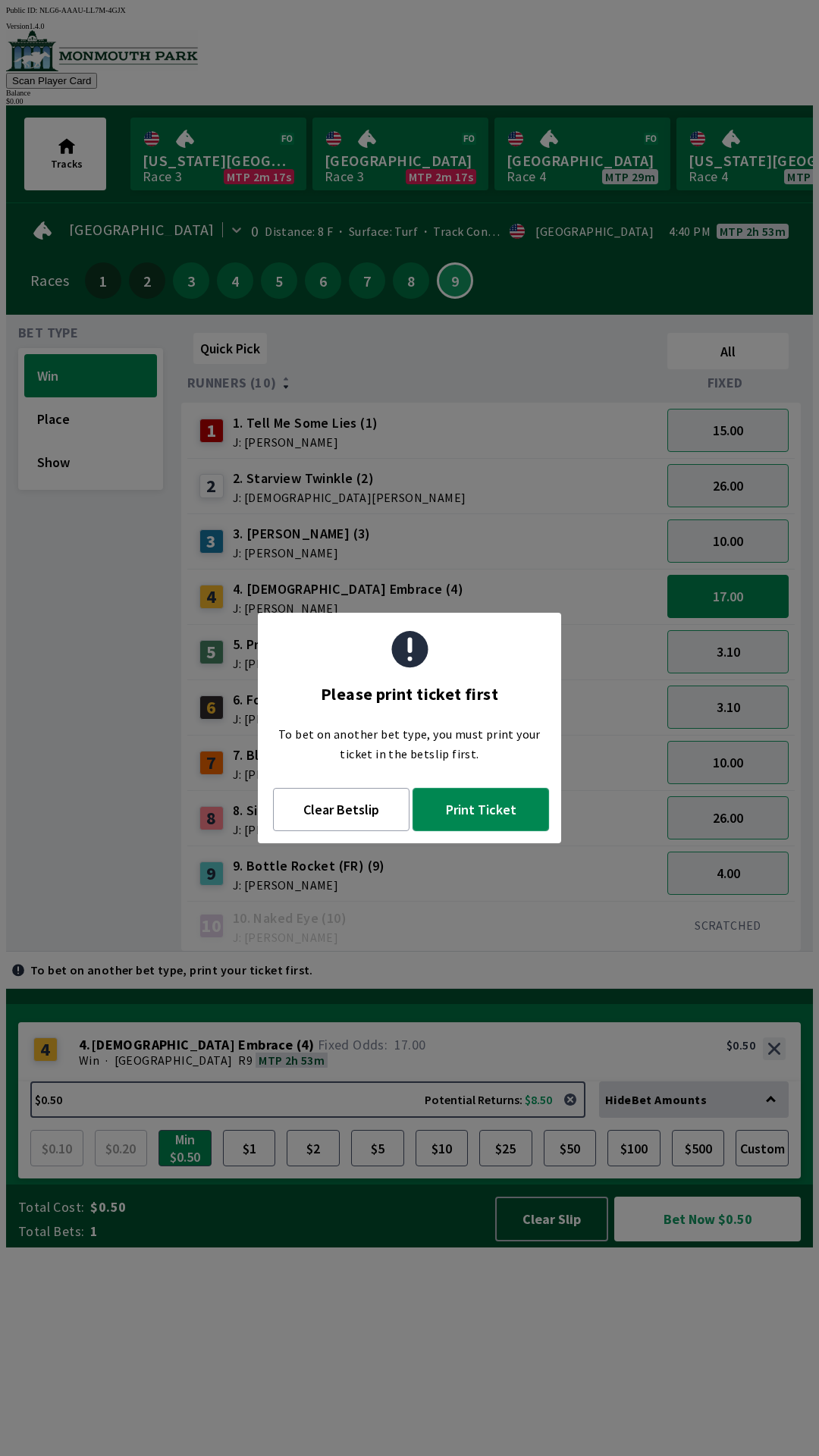
click at [476, 824] on button "Print Ticket" at bounding box center [480, 809] width 137 height 43
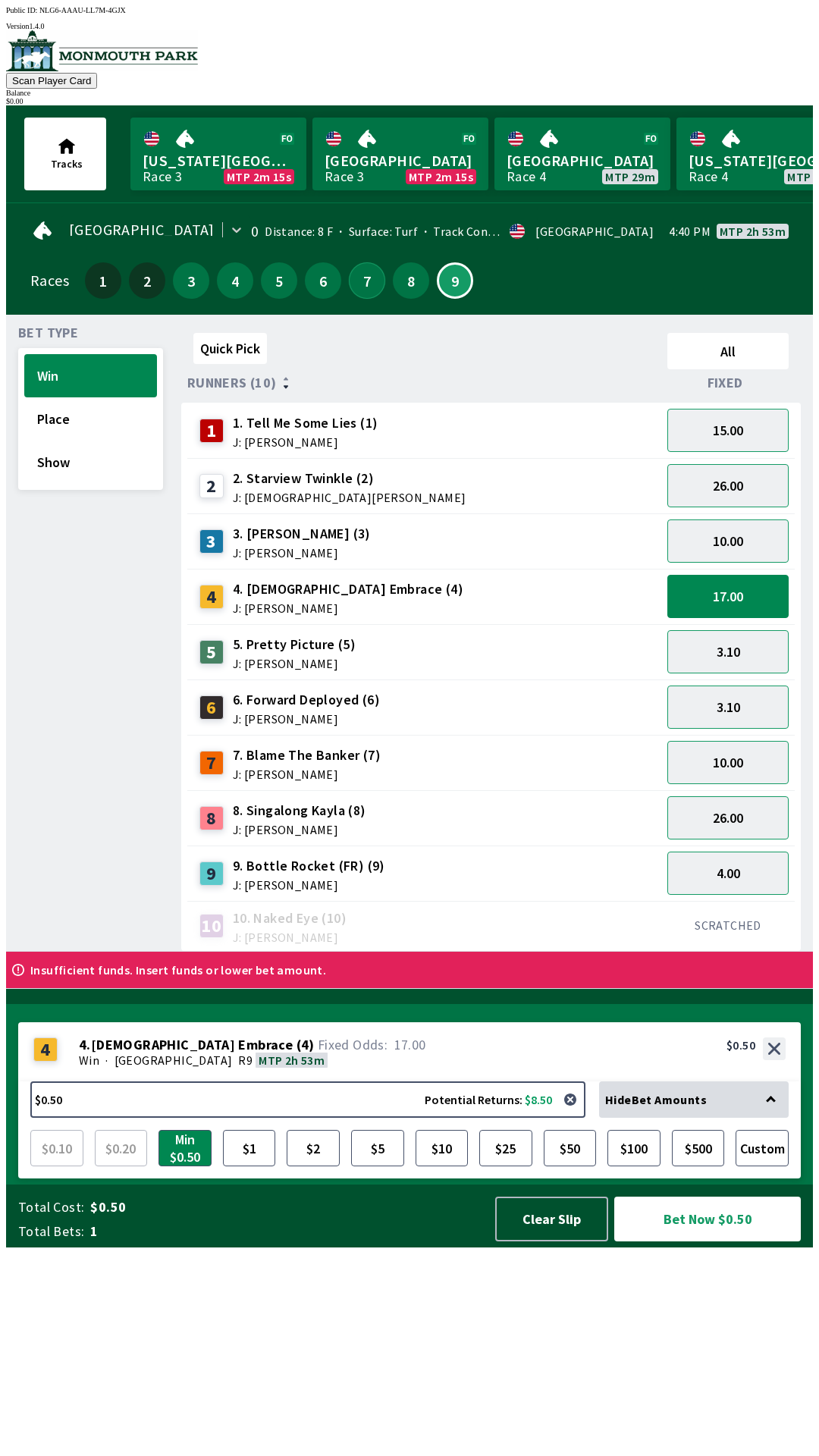
click at [357, 276] on button "7" at bounding box center [367, 280] width 36 height 36
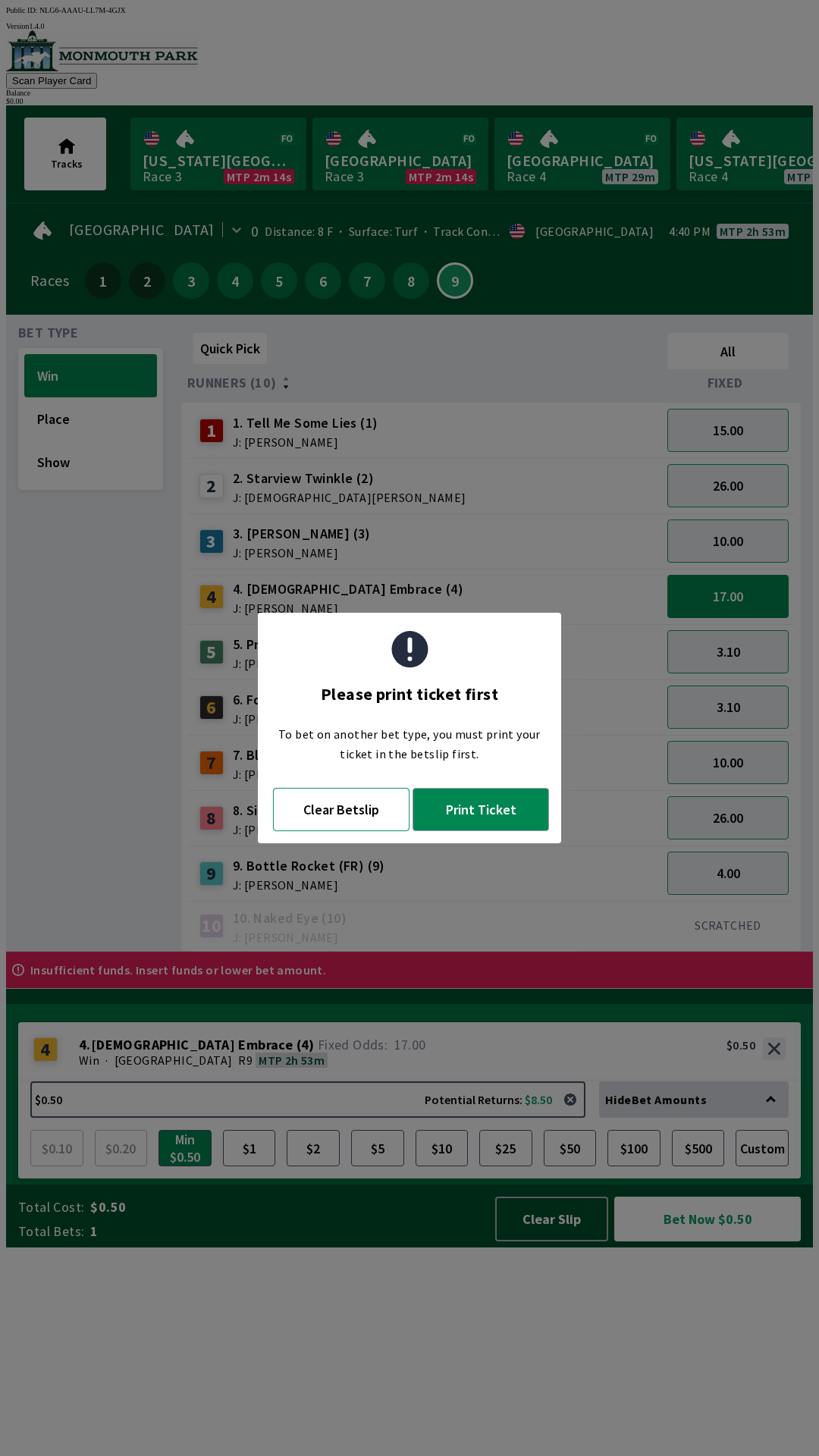
click at [348, 797] on button "Clear Betslip" at bounding box center [341, 809] width 137 height 43
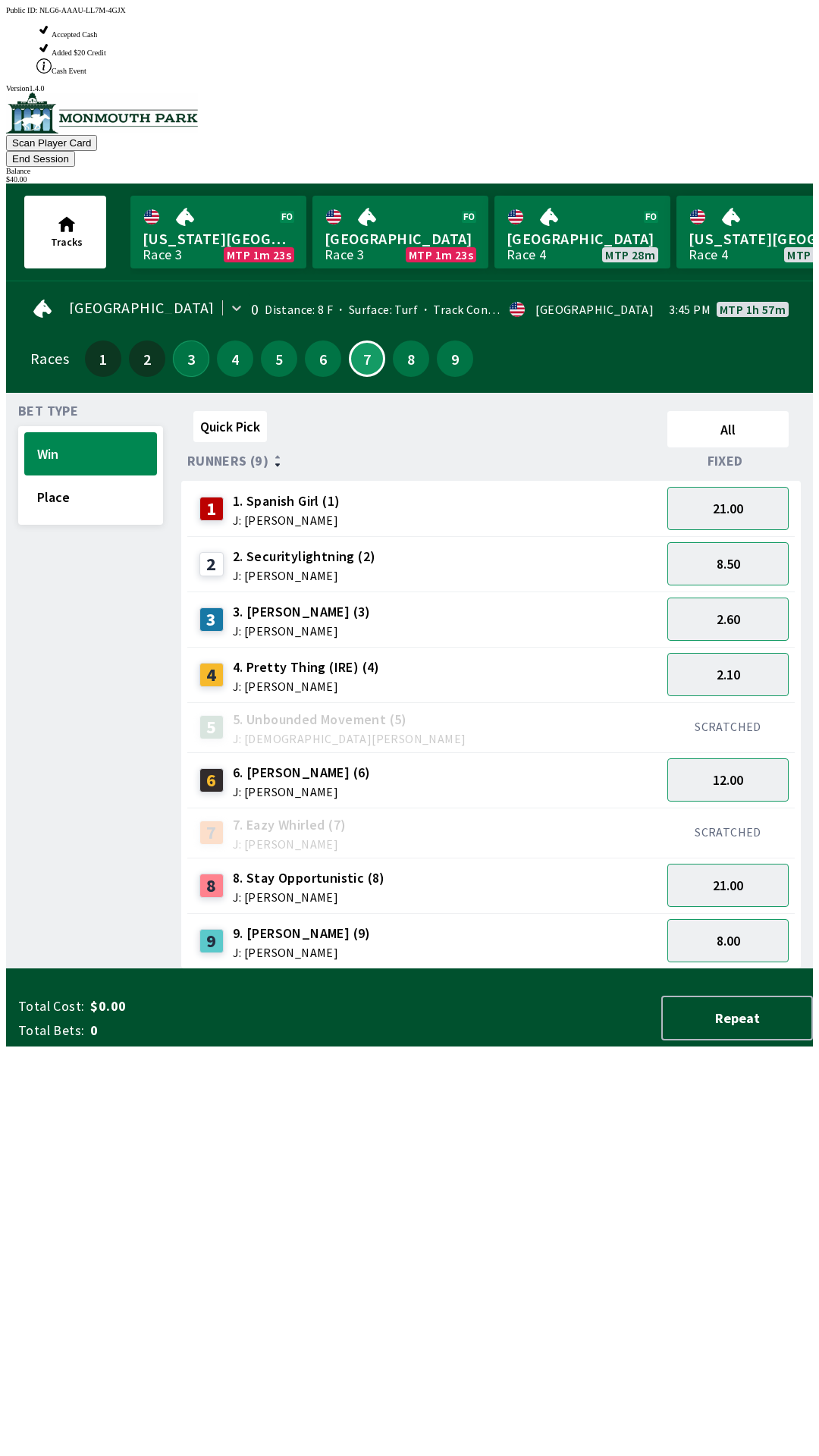
click at [182, 341] on button "3" at bounding box center [191, 359] width 36 height 36
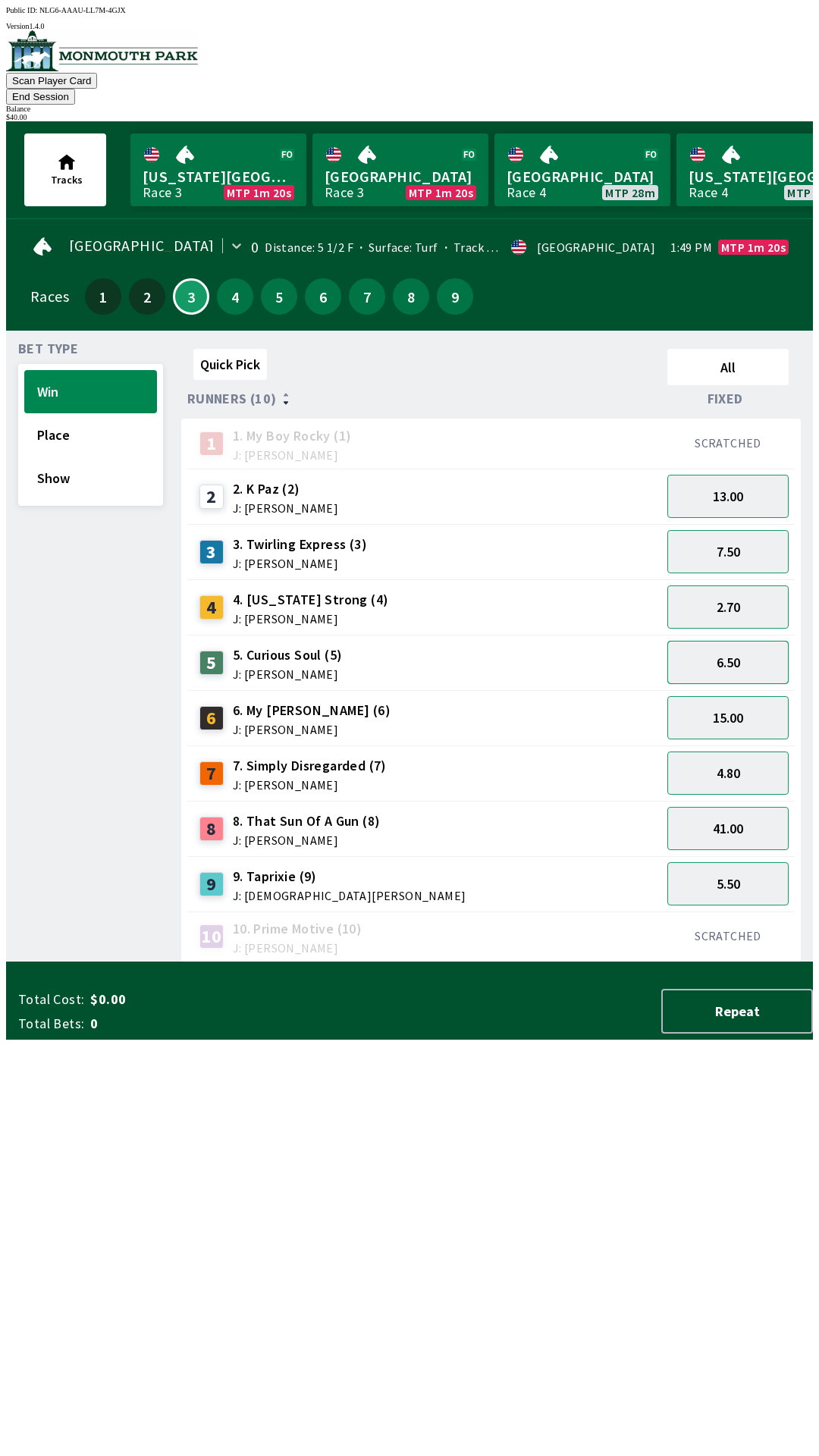
click at [749, 641] on button "6.50" at bounding box center [728, 662] width 122 height 43
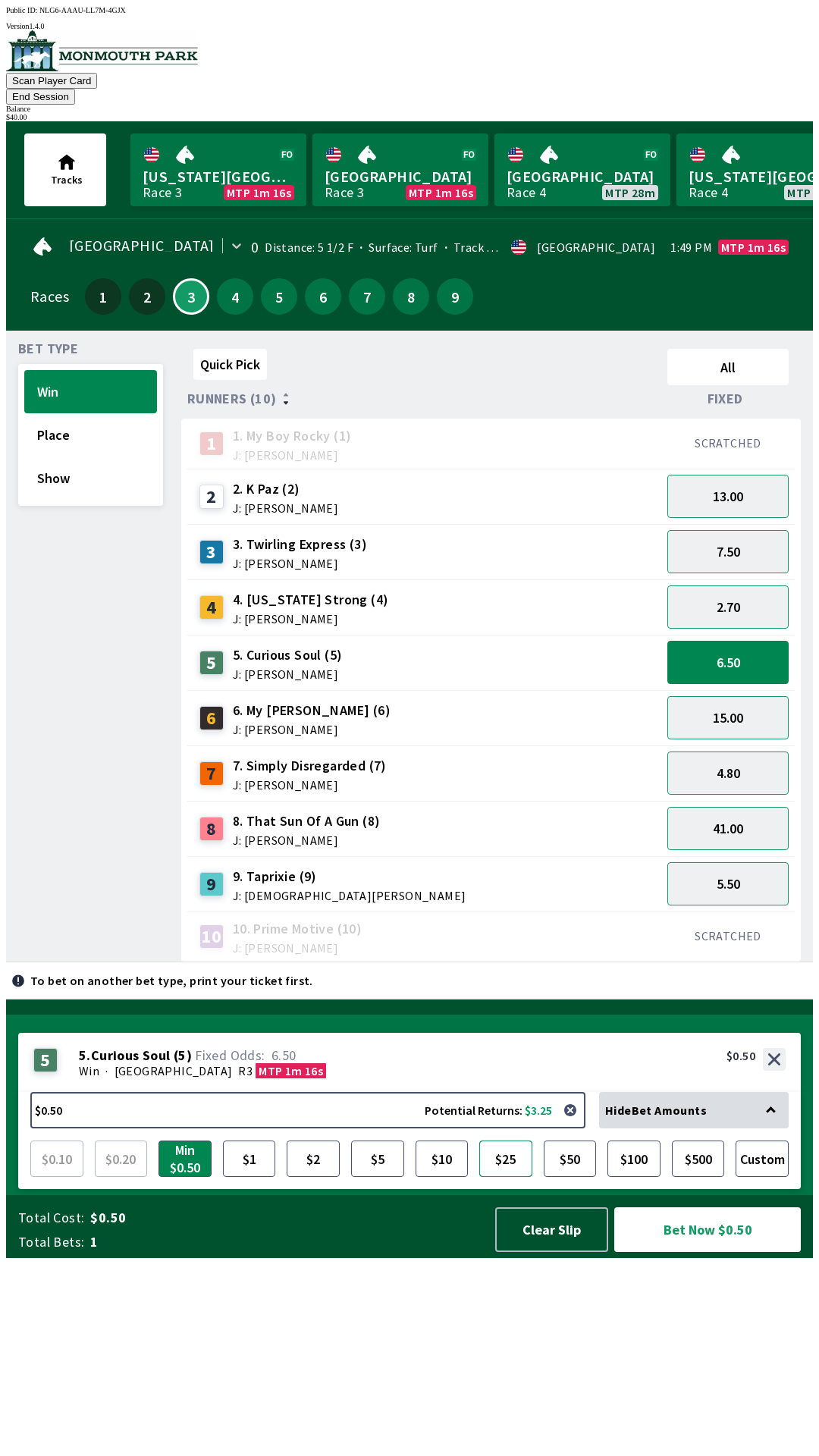
click at [499, 1177] on button "$25" at bounding box center [505, 1158] width 53 height 36
click at [708, 1252] on button "Bet Now $25.00" at bounding box center [707, 1229] width 187 height 45
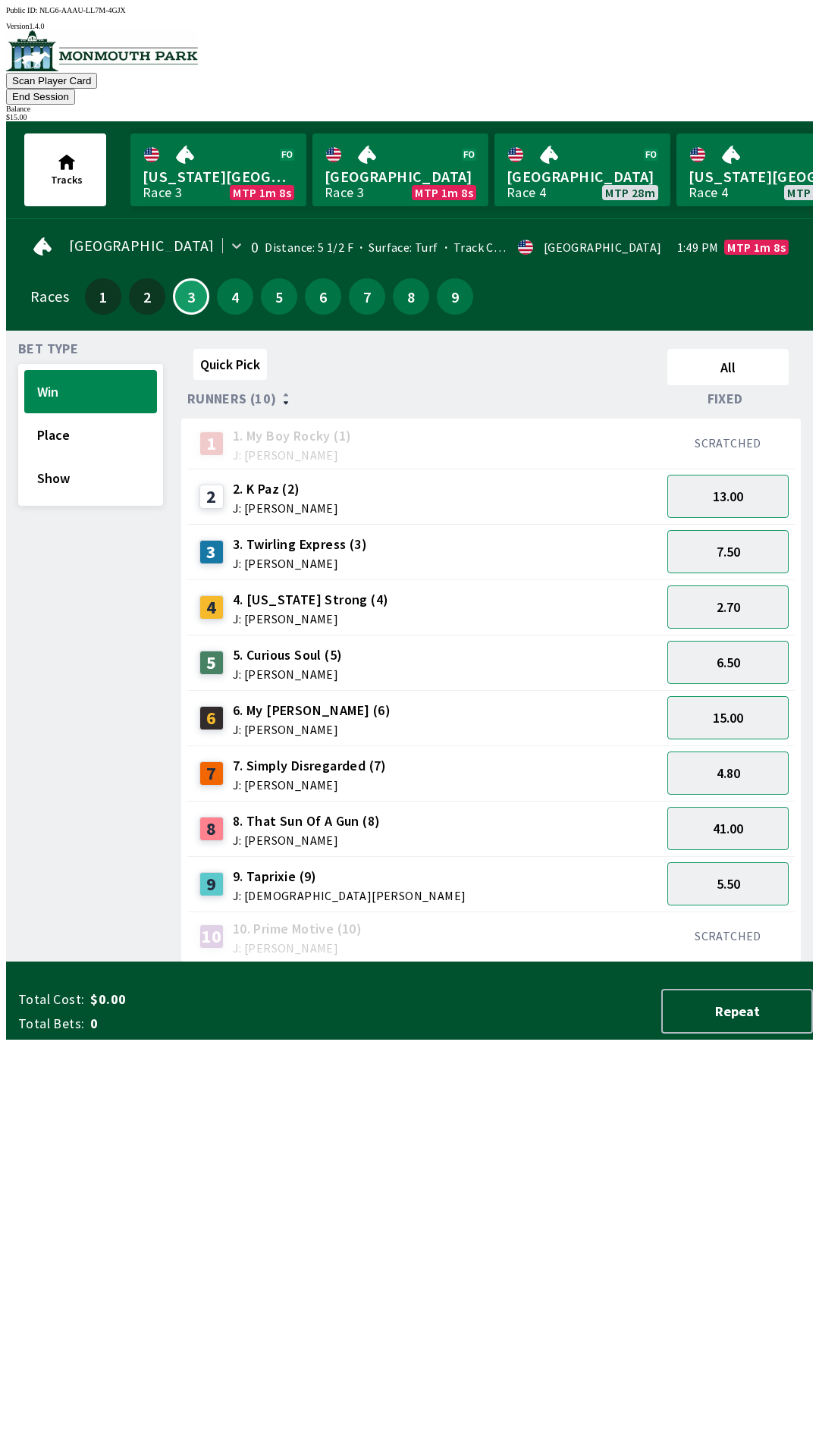
click at [498, 962] on div "Quick Pick All Runners (10) Fixed 1 1. My Boy Rocky (1) J: [PERSON_NAME] SCRATC…" at bounding box center [497, 652] width 631 height 620
click at [756, 641] on button "6.50" at bounding box center [728, 662] width 122 height 43
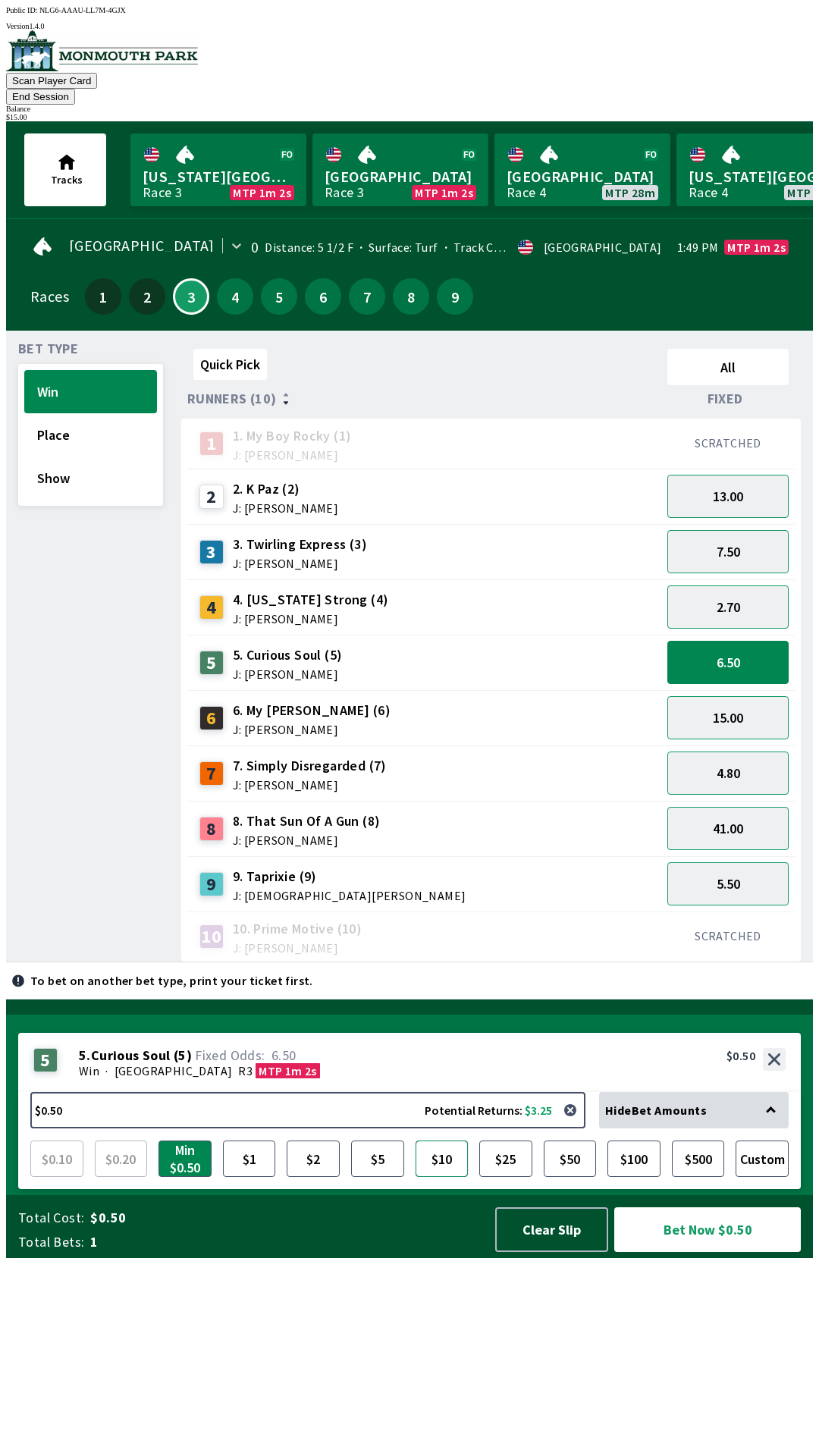
click at [446, 1177] on button "$10" at bounding box center [441, 1158] width 53 height 36
click at [726, 1252] on button "Bet Now $10.00" at bounding box center [707, 1229] width 187 height 45
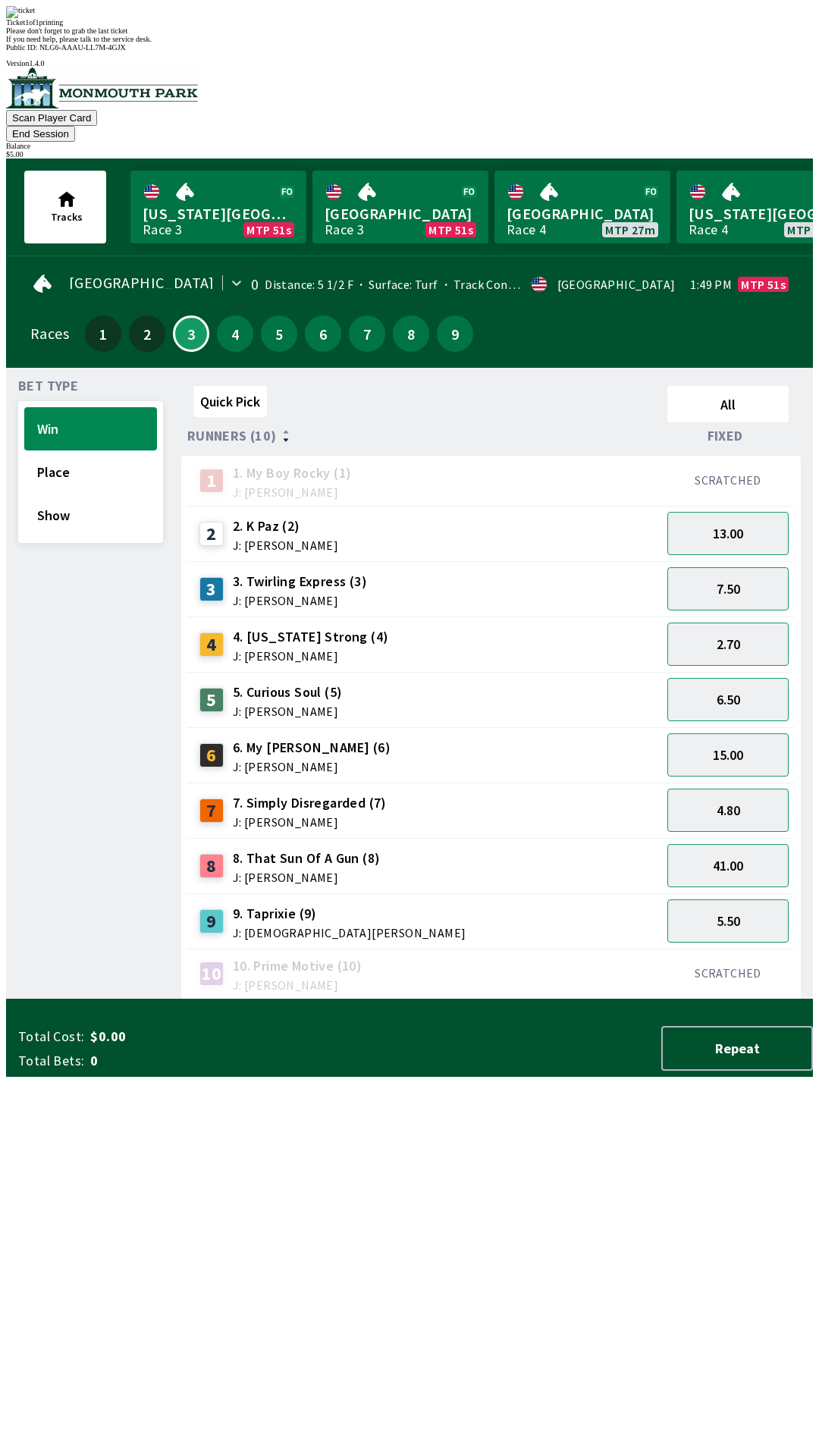
click at [540, 1000] on div "Quick Pick All Runners (10) Fixed 1 1. My Boy Rocky (1) J: [PERSON_NAME] SCRATC…" at bounding box center [497, 690] width 631 height 620
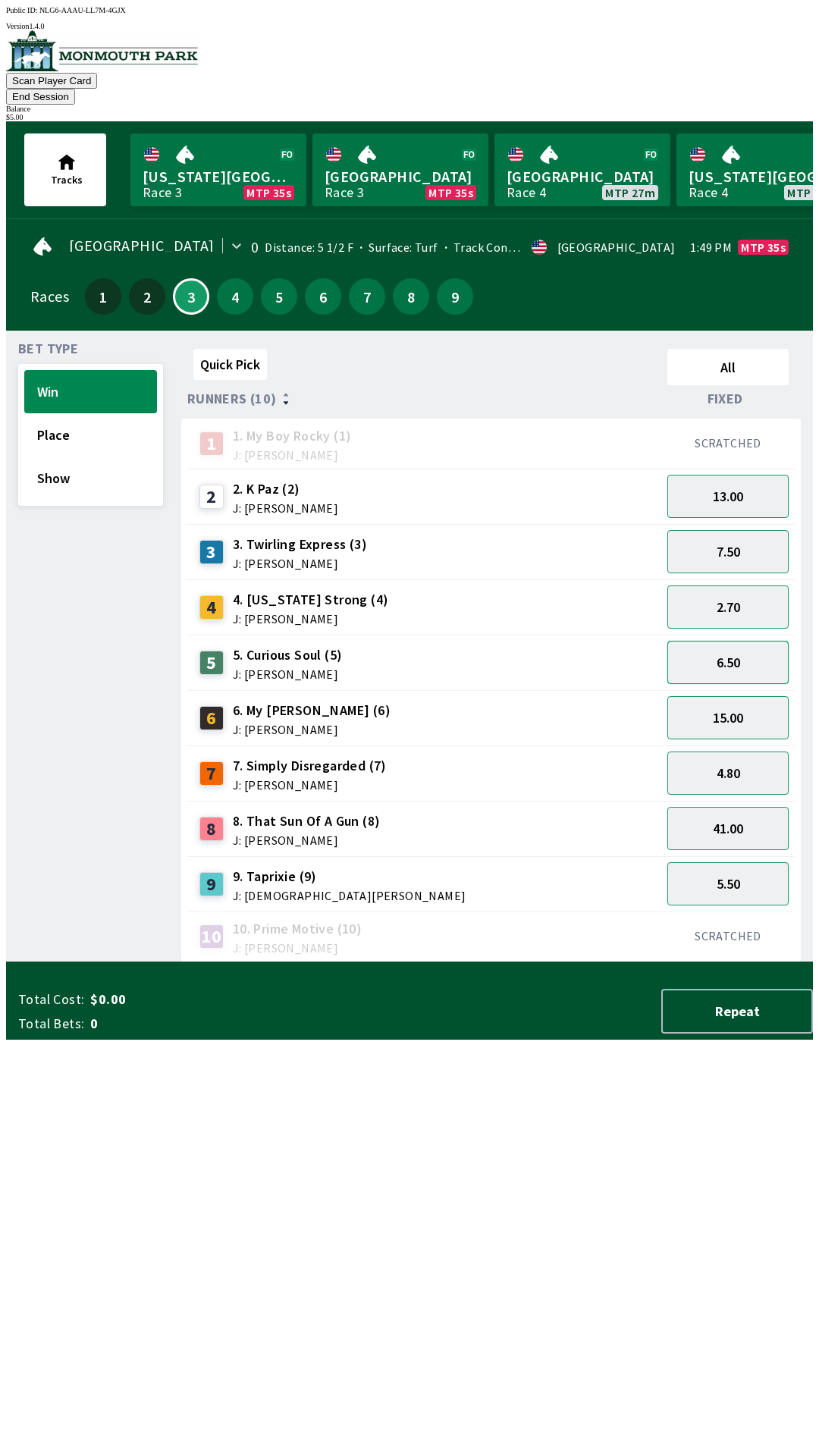
click at [742, 646] on button "6.50" at bounding box center [728, 662] width 122 height 43
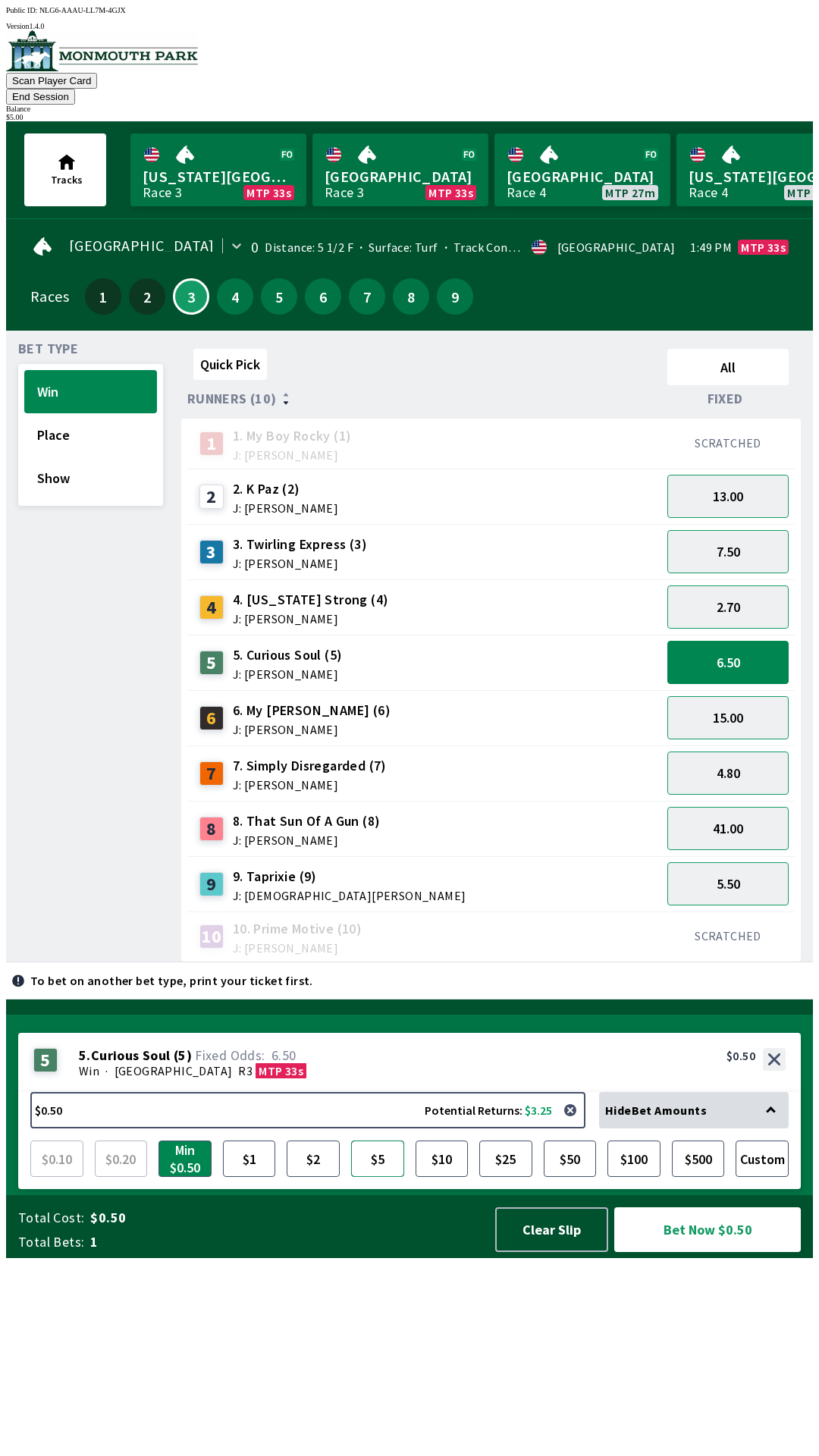
click at [379, 1177] on button "$5" at bounding box center [377, 1158] width 53 height 36
click at [723, 1252] on button "Bet Now $5.00" at bounding box center [707, 1229] width 187 height 45
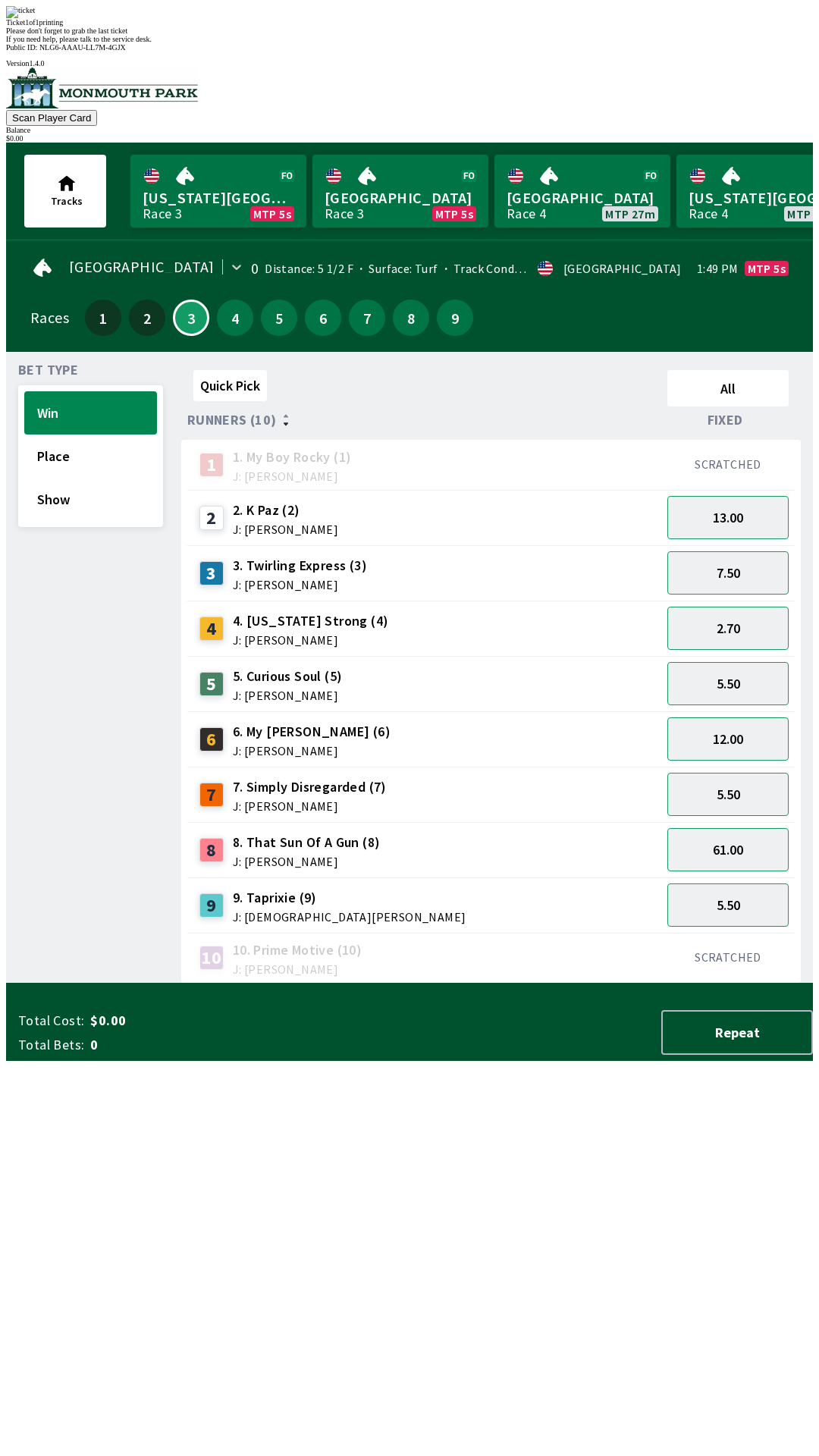
click at [650, 983] on div "Quick Pick All Runners (10) Fixed 1 1. My Boy Rocky (1) J: [PERSON_NAME] SCRATC…" at bounding box center [497, 674] width 631 height 620
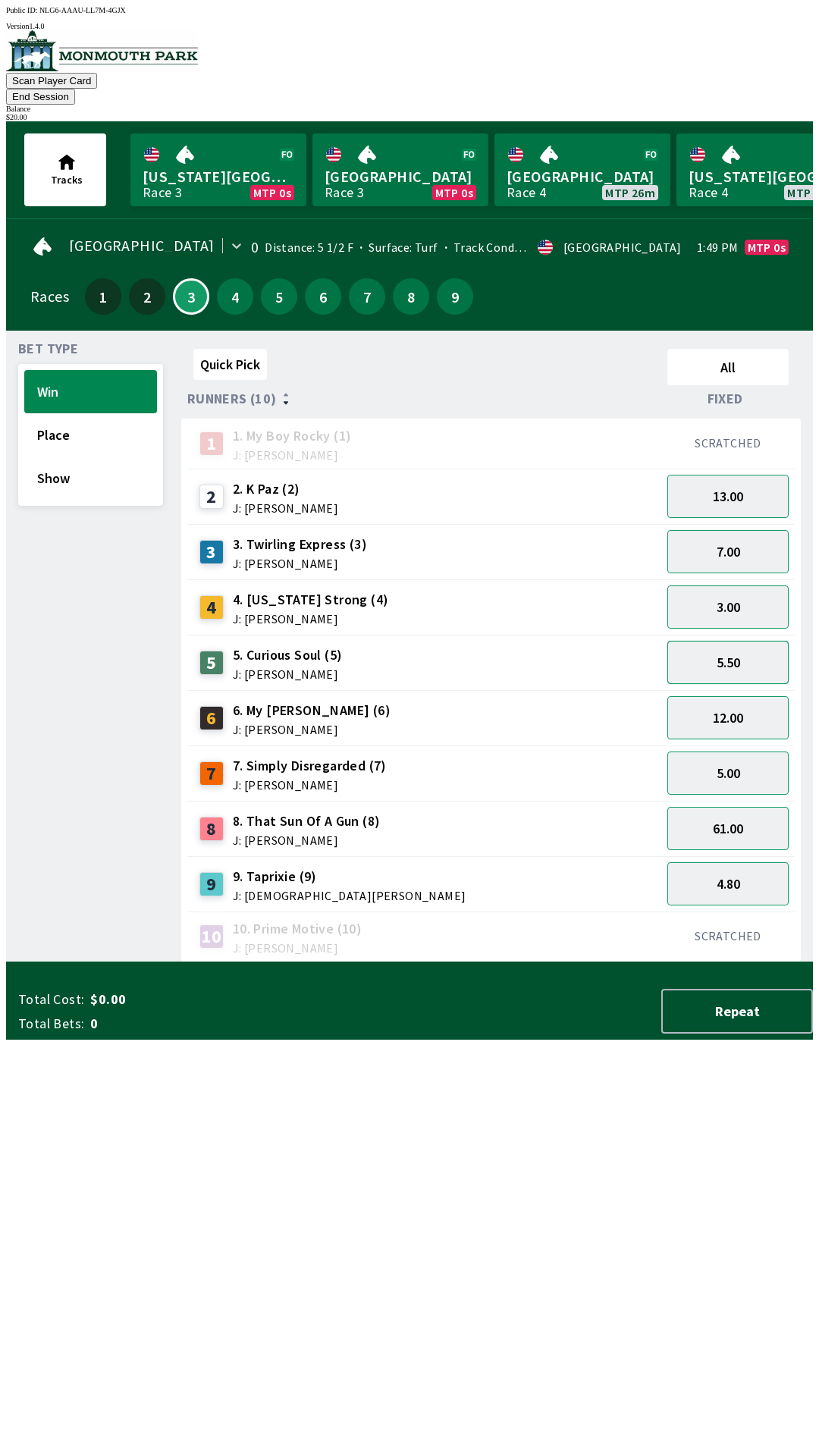
click at [748, 646] on button "5.50" at bounding box center [728, 662] width 122 height 43
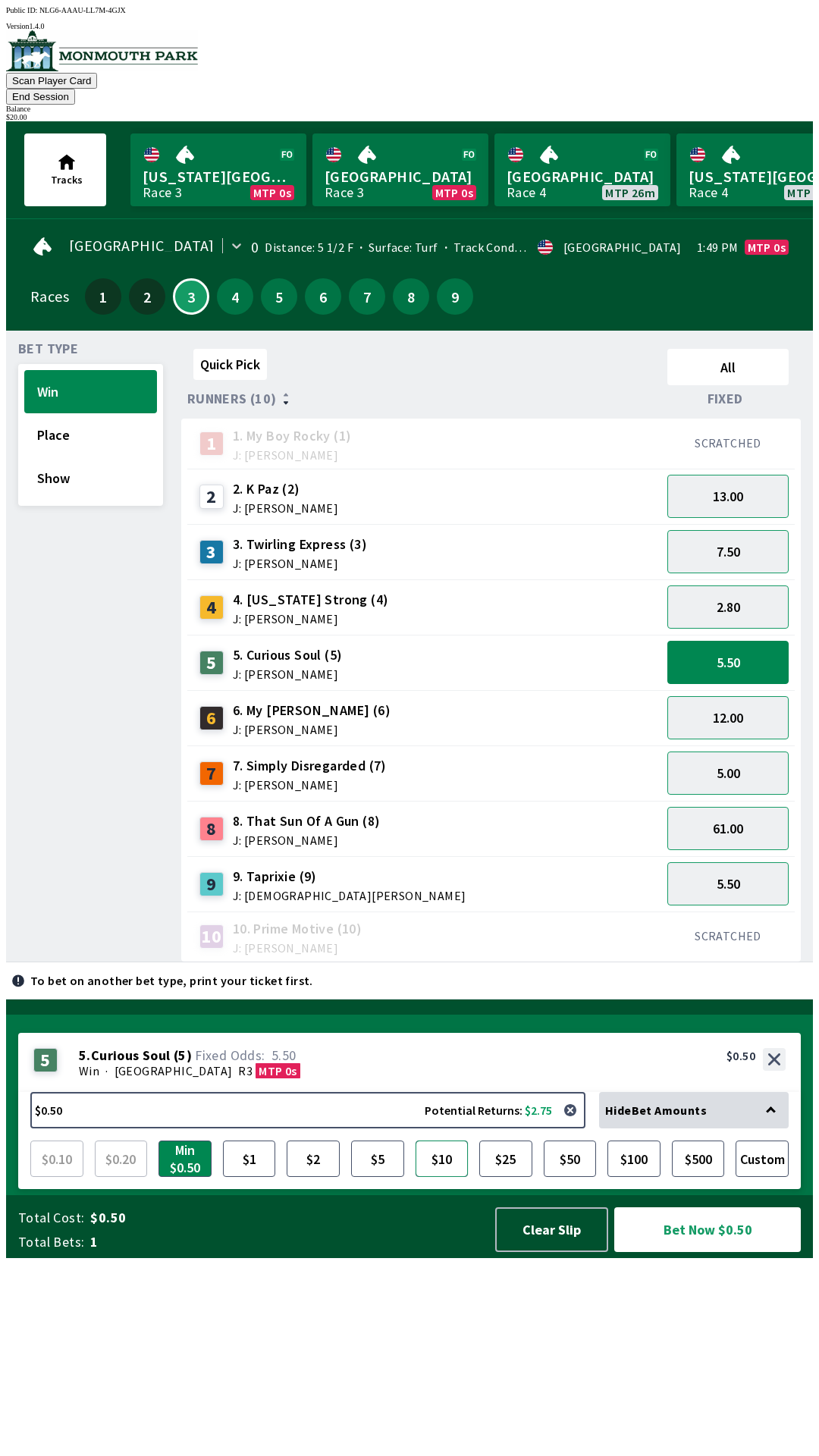
click at [449, 1177] on button "$10" at bounding box center [441, 1158] width 53 height 36
click at [710, 1252] on button "Bet Now $10.00" at bounding box center [707, 1229] width 187 height 45
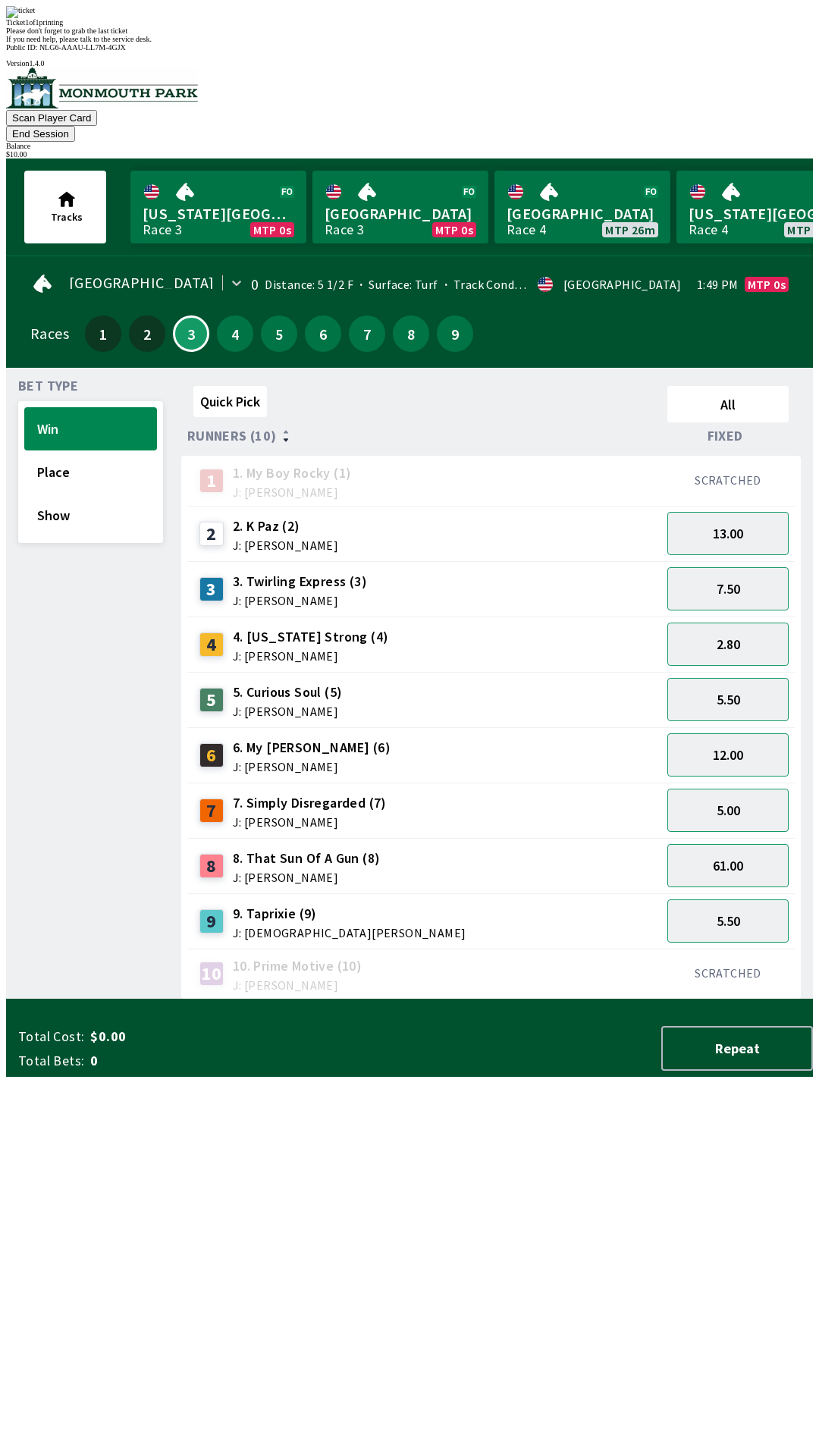
click at [489, 1000] on div "Quick Pick All Runners (10) Fixed 1 1. My Boy Rocky (1) J: [PERSON_NAME] SCRATC…" at bounding box center [497, 690] width 631 height 620
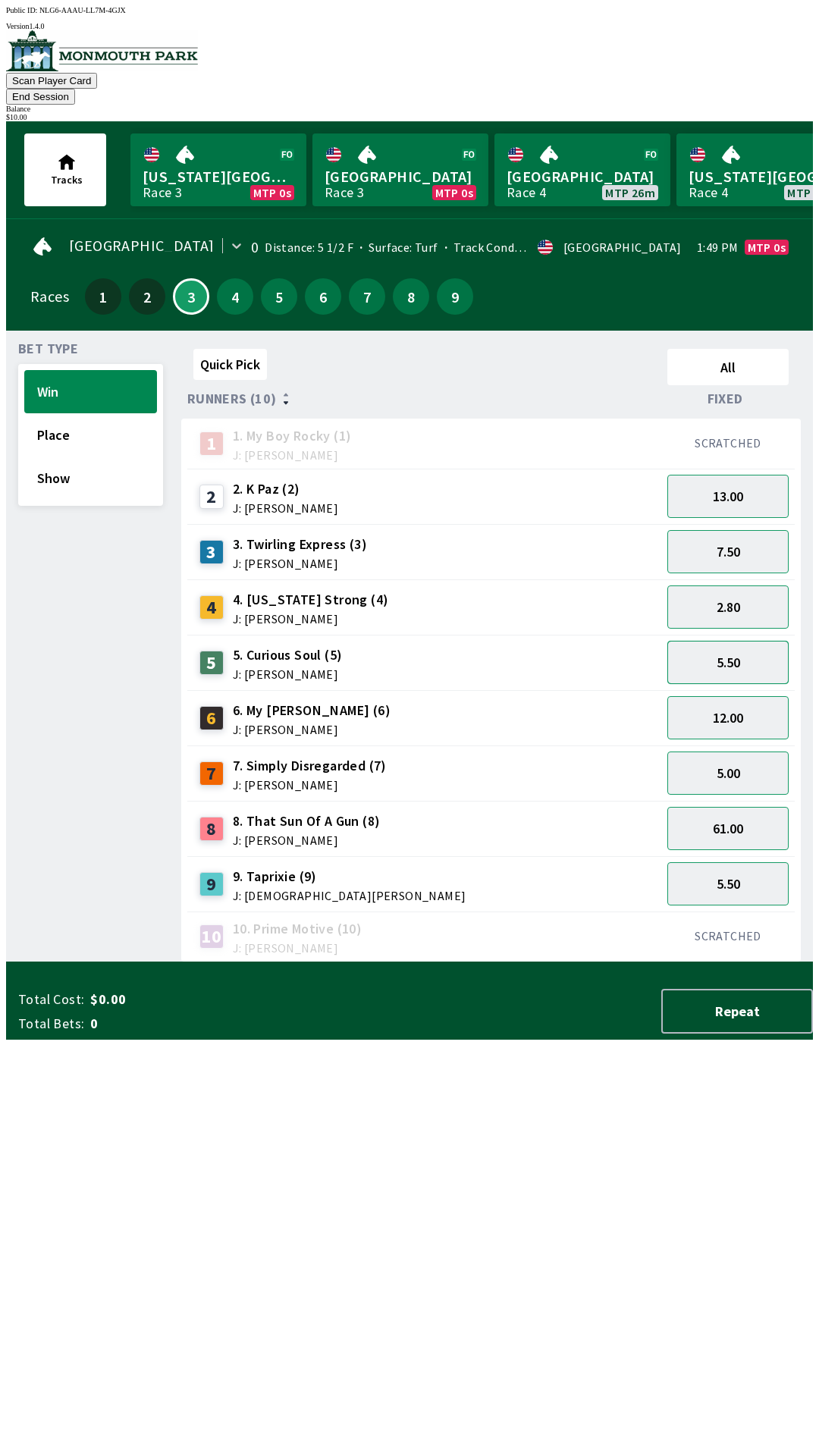
click at [745, 641] on button "5.50" at bounding box center [728, 662] width 122 height 43
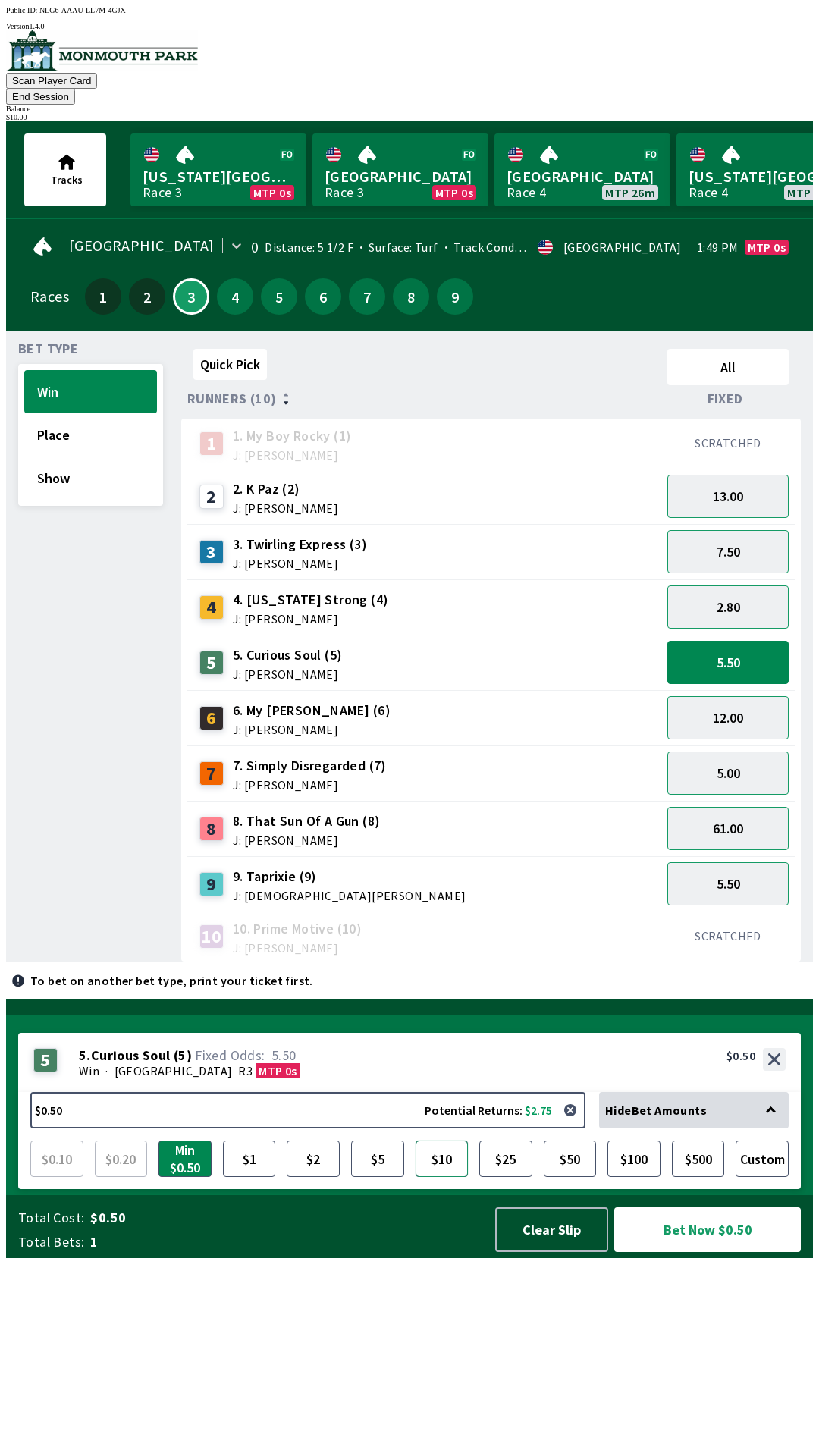
click at [443, 1177] on button "$10" at bounding box center [441, 1158] width 53 height 36
click at [725, 1252] on button "Bet Now $10.00" at bounding box center [707, 1229] width 187 height 45
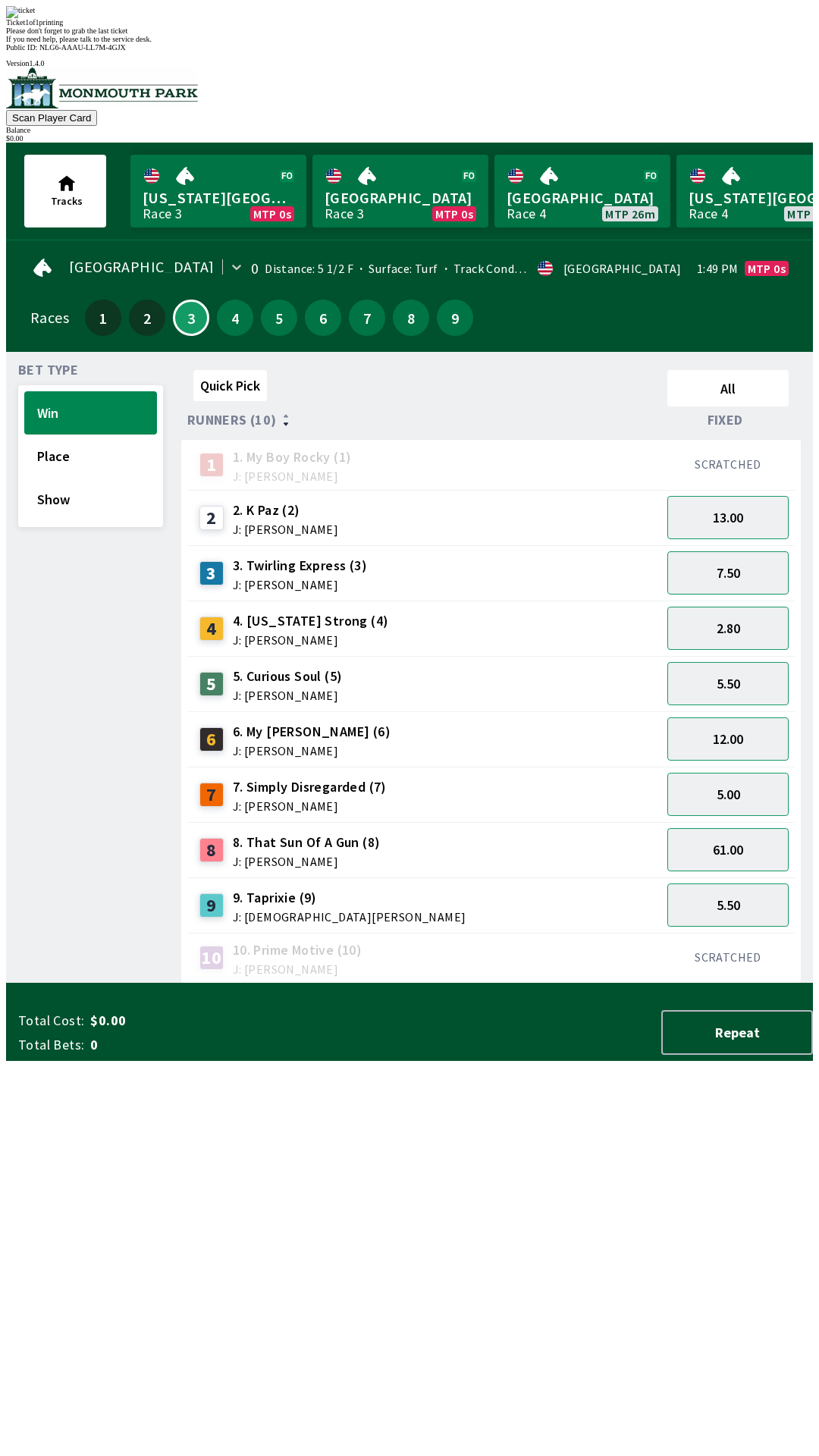
click at [476, 983] on div "Quick Pick All Runners (10) Fixed 1 1. My Boy Rocky (1) J: [PERSON_NAME] SCRATC…" at bounding box center [497, 674] width 631 height 620
